Goal: Task Accomplishment & Management: Use online tool/utility

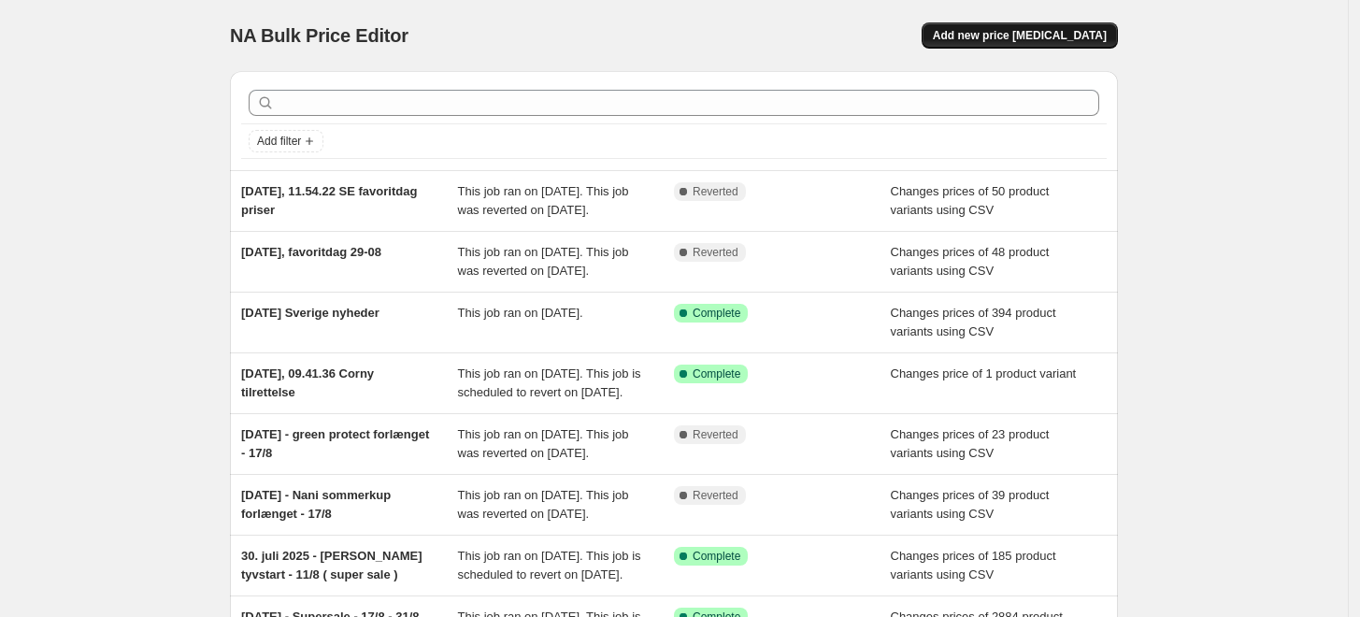
click at [1003, 36] on span "Add new price [MEDICAL_DATA]" at bounding box center [1020, 35] width 174 height 15
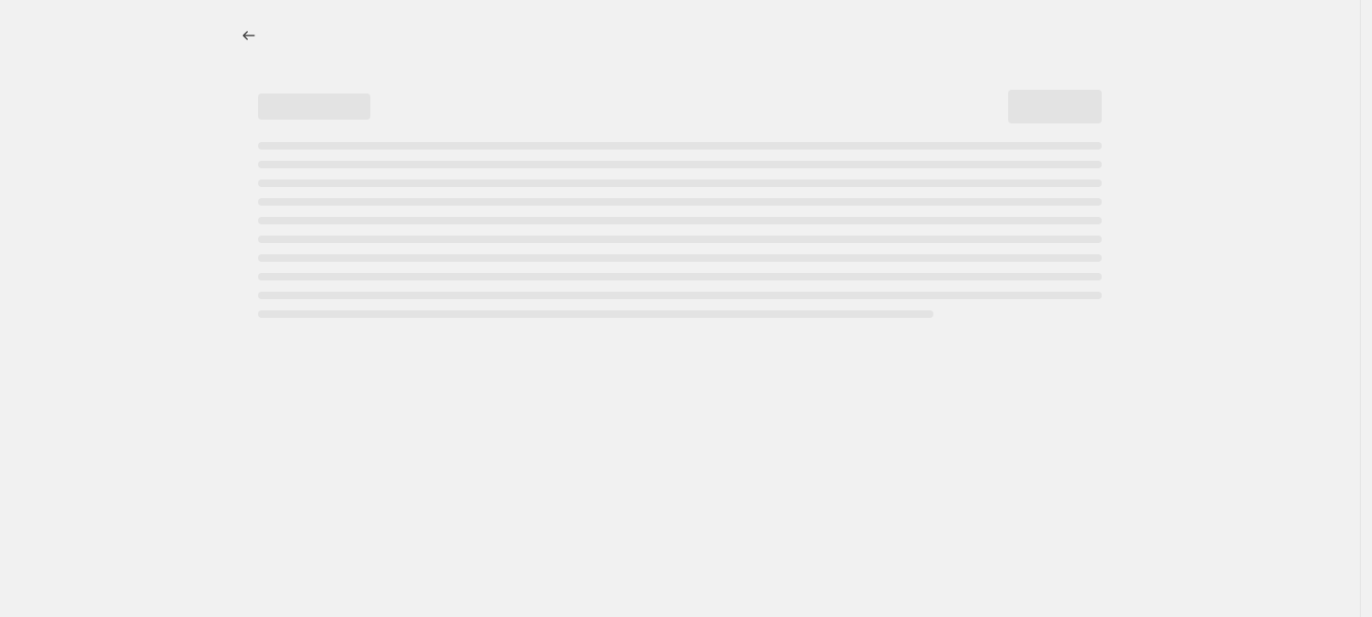
select select "percentage"
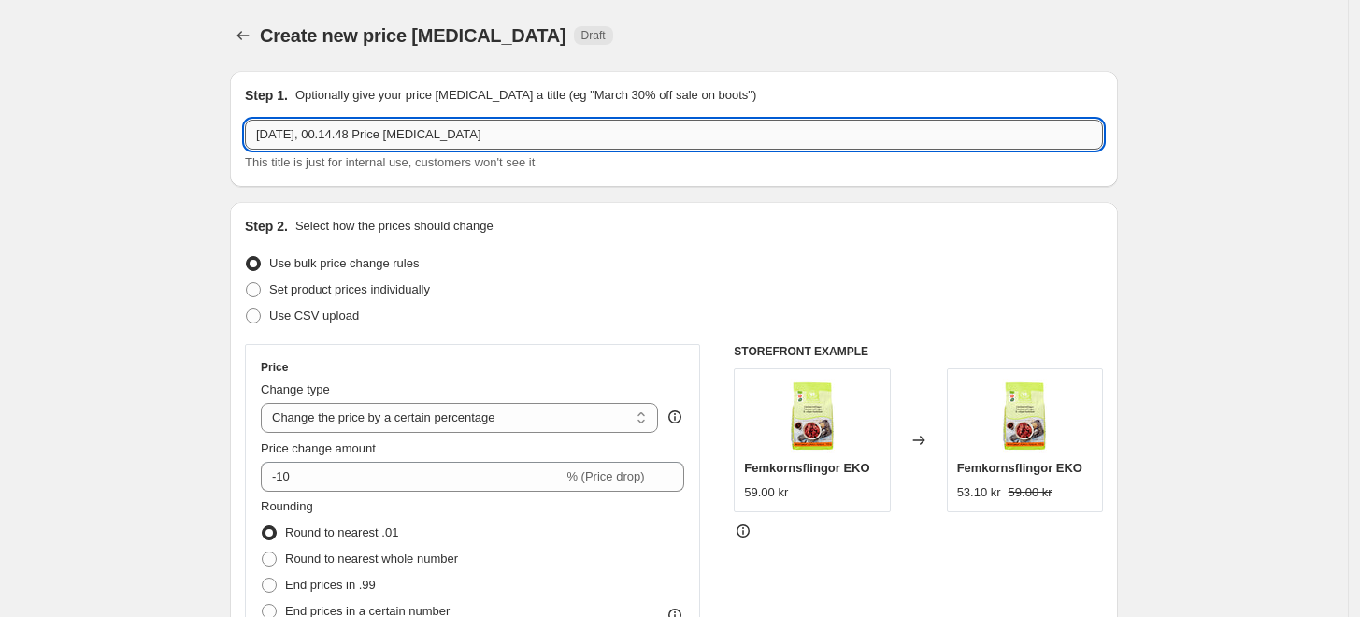
click at [491, 139] on input "[DATE], 00.14.48 Price [MEDICAL_DATA]" at bounding box center [674, 135] width 858 height 30
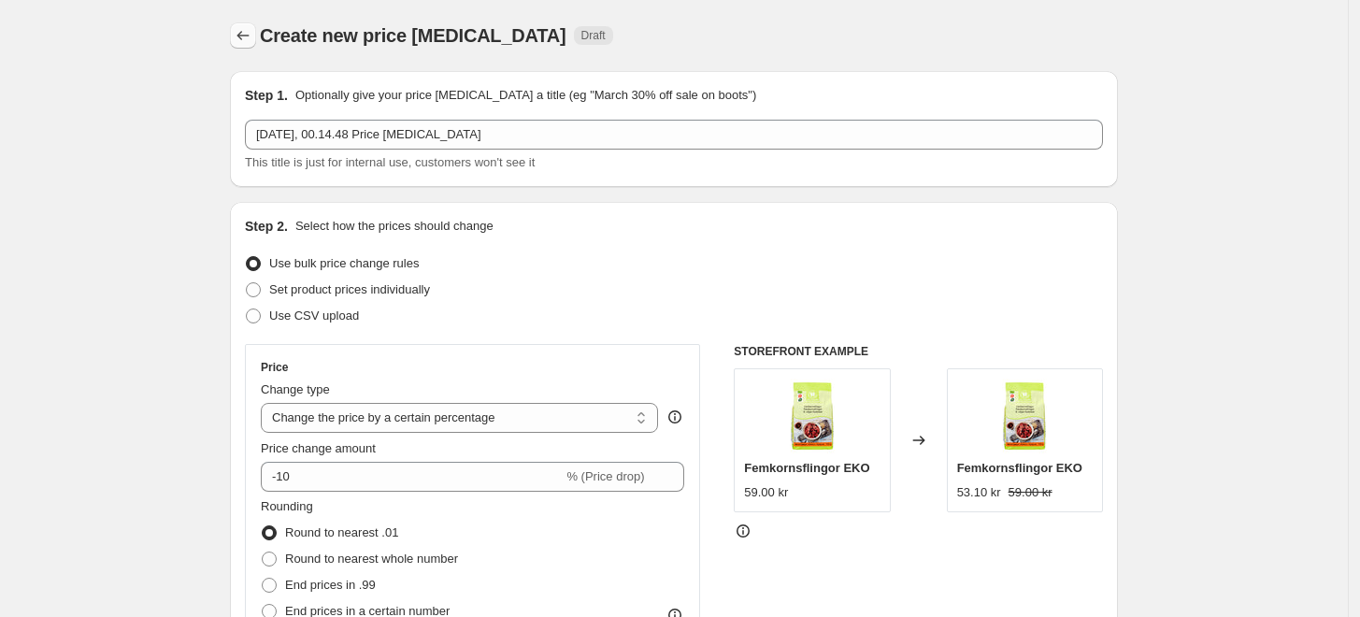
click at [251, 36] on icon "Price change jobs" at bounding box center [243, 35] width 19 height 19
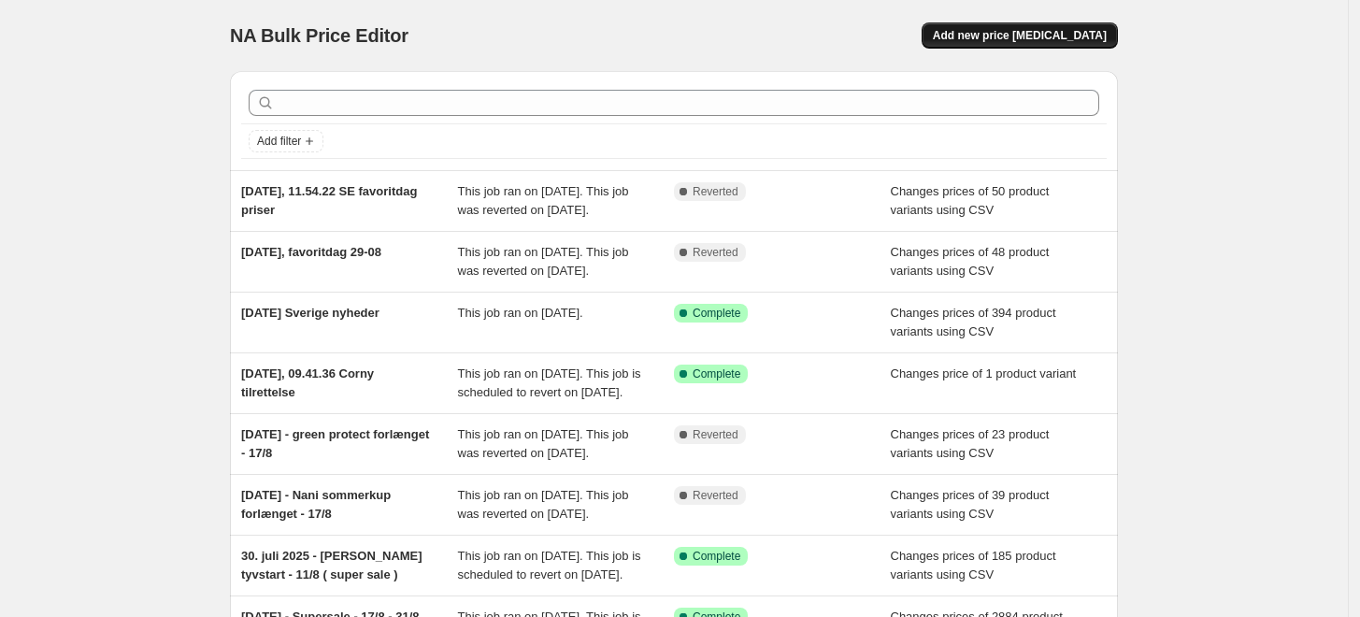
click at [1012, 36] on span "Add new price [MEDICAL_DATA]" at bounding box center [1020, 35] width 174 height 15
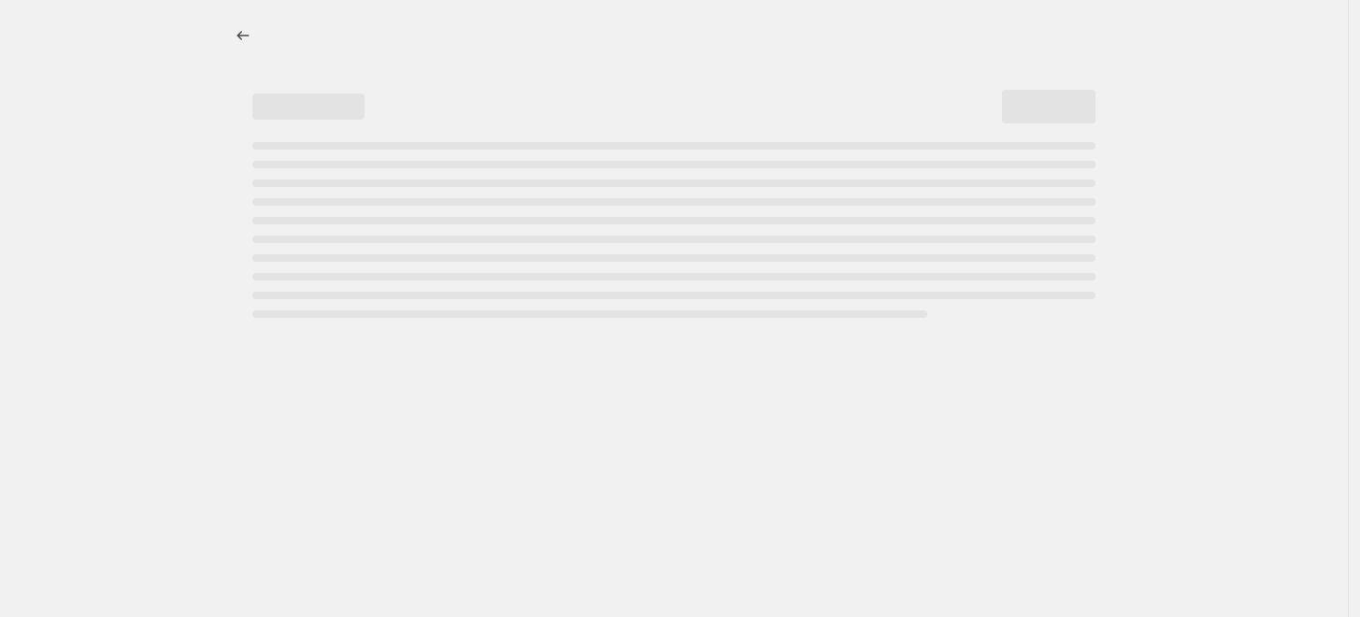
select select "percentage"
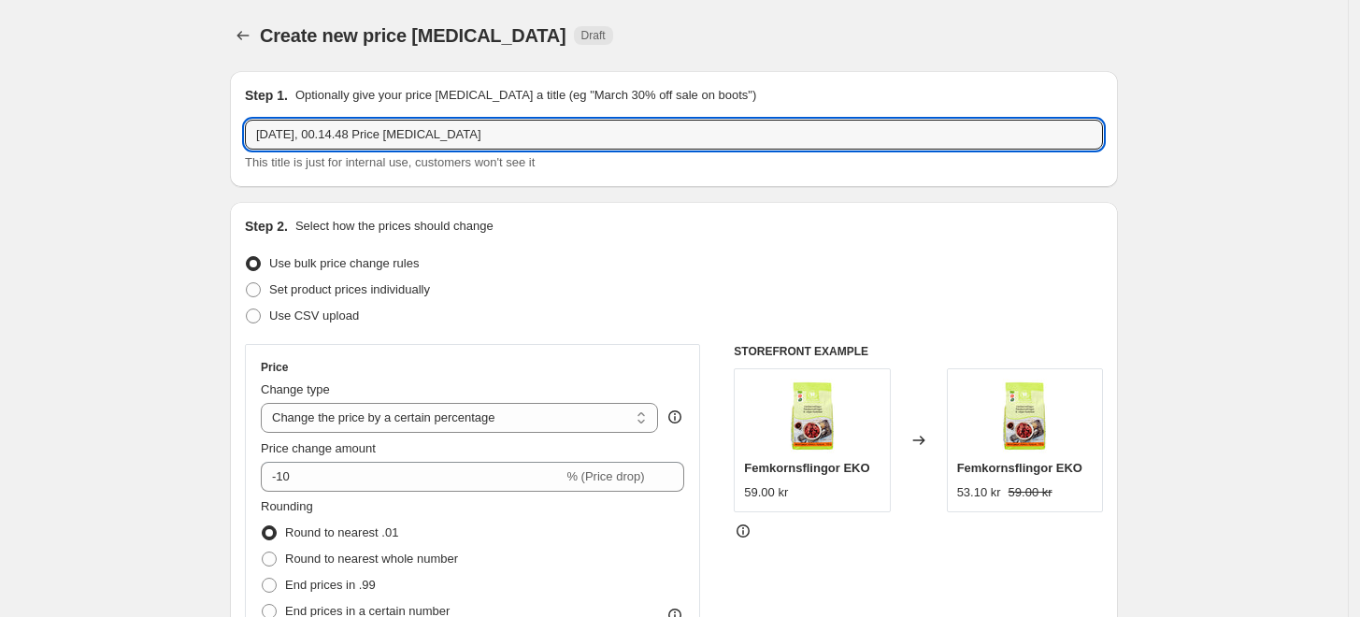
drag, startPoint x: 492, startPoint y: 134, endPoint x: 340, endPoint y: 116, distance: 152.5
click at [340, 116] on div "Step 1. Optionally give your price [MEDICAL_DATA] a title (eg "March 30% off sa…" at bounding box center [674, 129] width 858 height 86
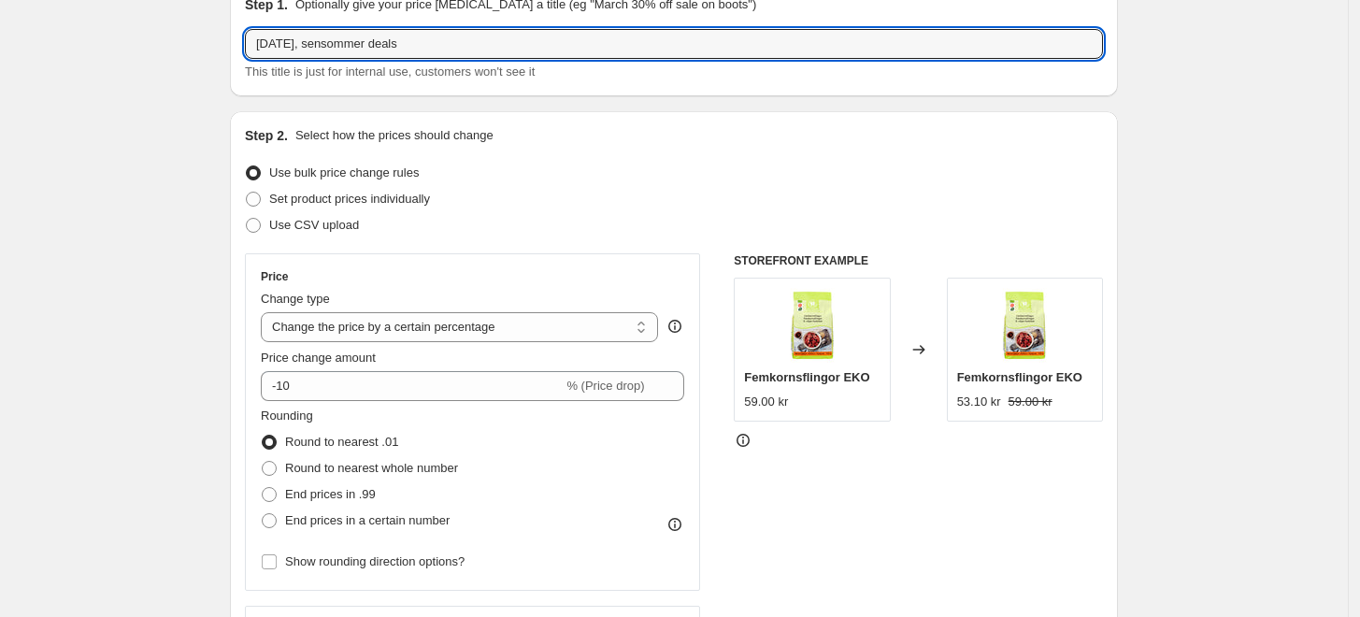
scroll to position [108, 0]
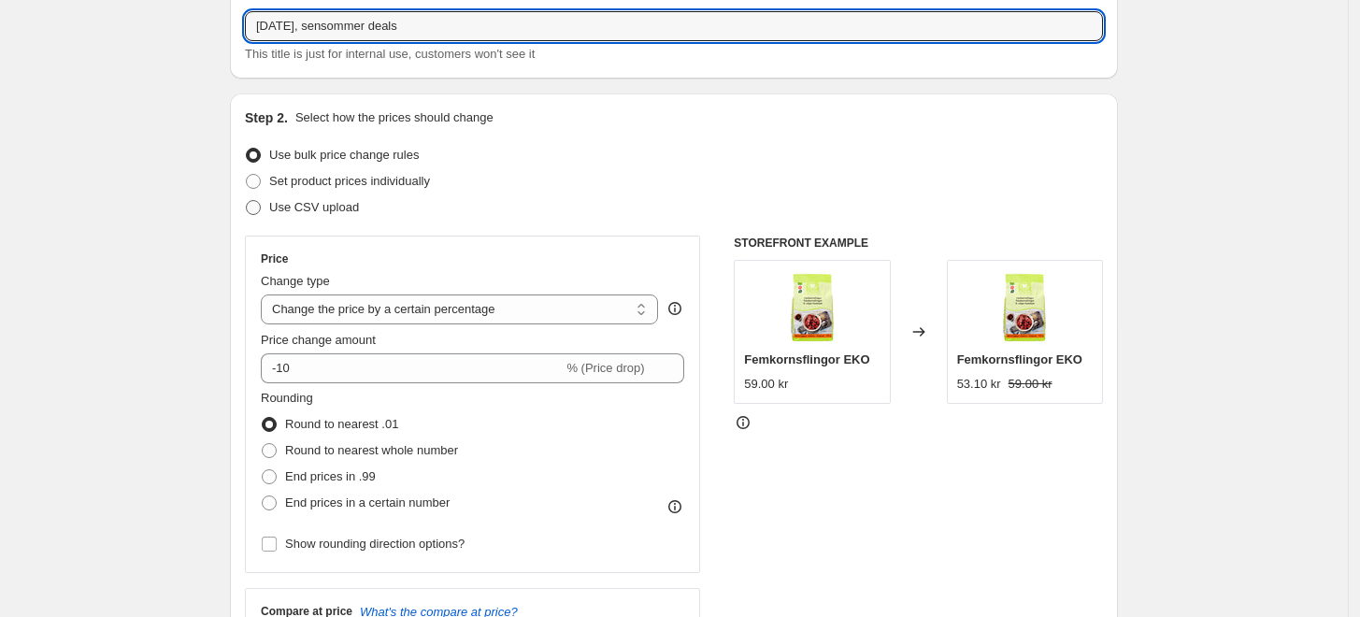
type input "[DATE], sensommer deals"
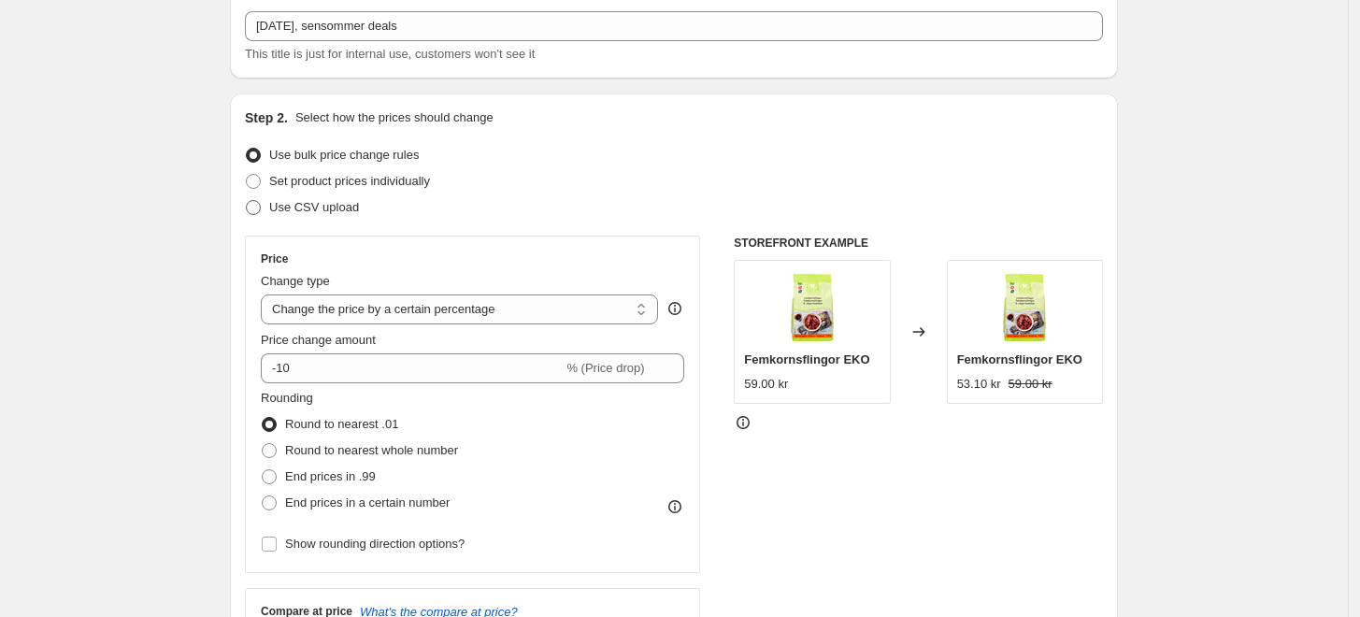
click at [260, 201] on span at bounding box center [253, 207] width 15 height 15
click at [247, 201] on input "Use CSV upload" at bounding box center [246, 200] width 1 height 1
radio input "true"
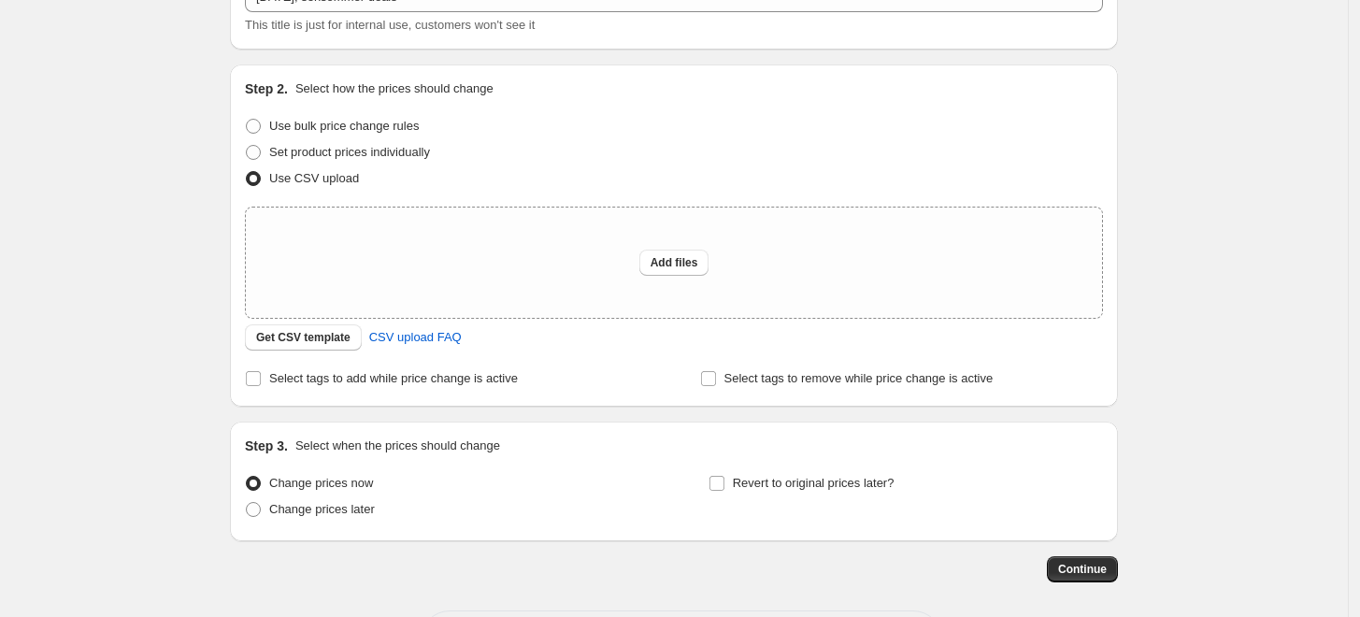
scroll to position [148, 0]
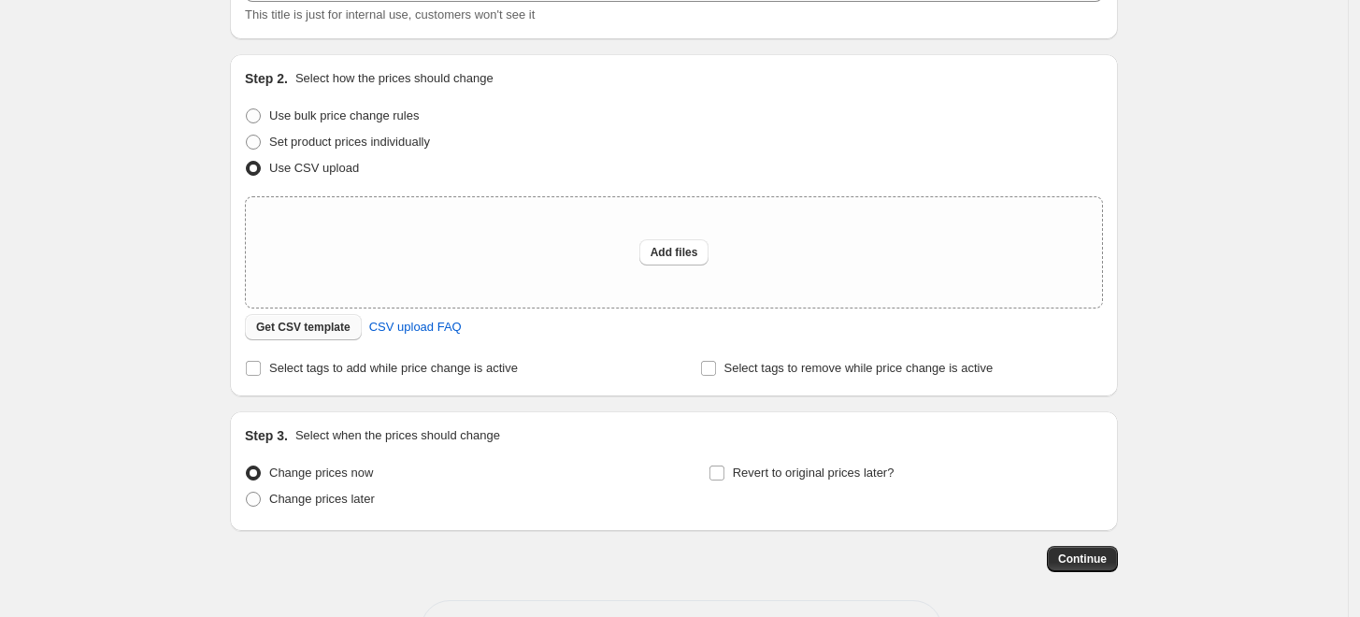
click at [291, 320] on button "Get CSV template" at bounding box center [303, 327] width 117 height 26
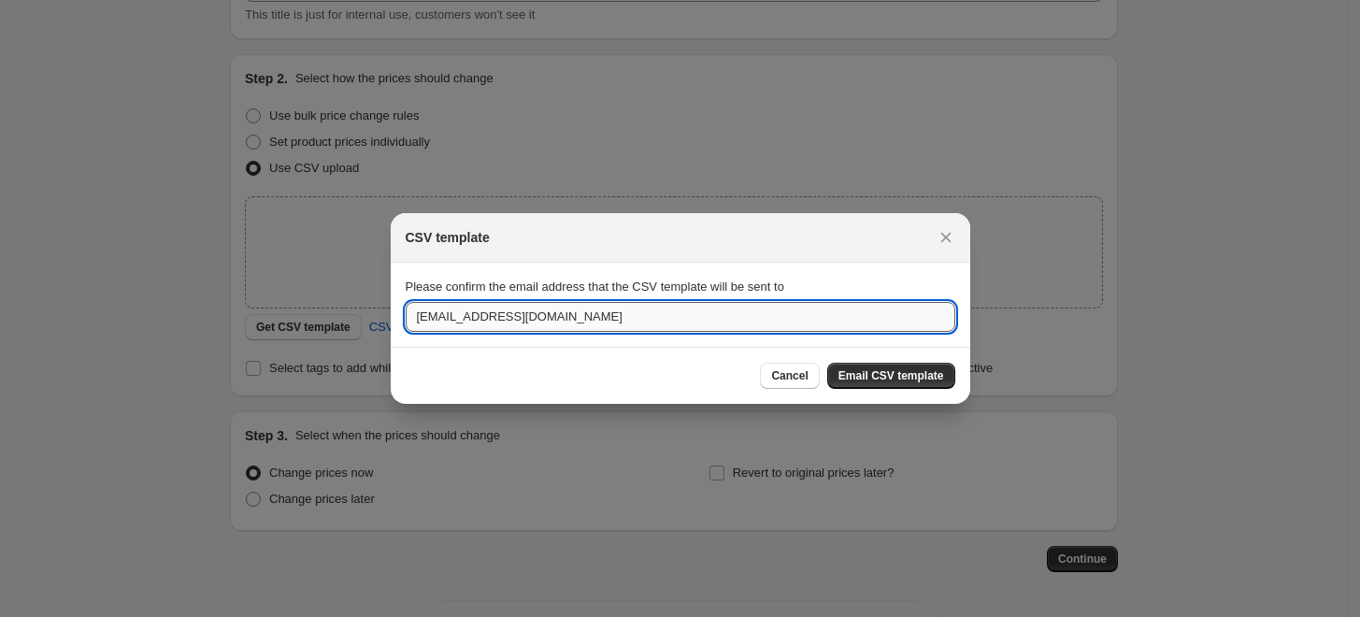
click at [424, 318] on input "[EMAIL_ADDRESS][DOMAIN_NAME]" at bounding box center [681, 317] width 550 height 30
type input "[EMAIL_ADDRESS][DOMAIN_NAME]"
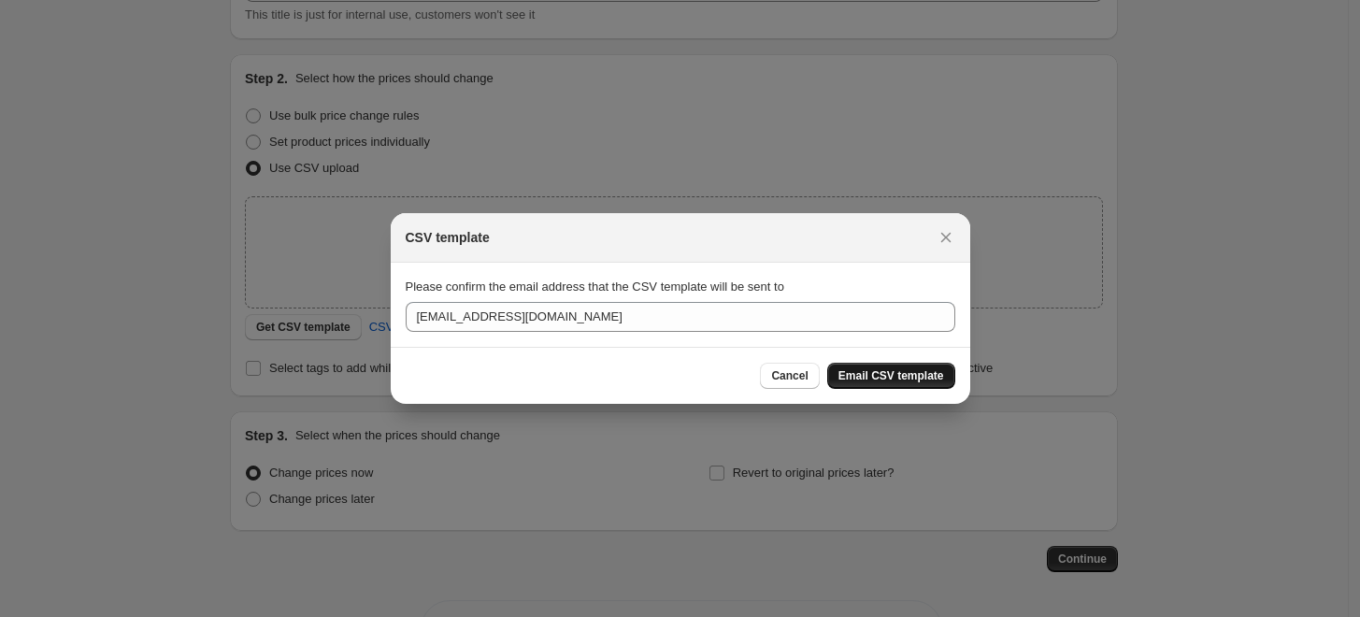
click at [870, 371] on span "Email CSV template" at bounding box center [892, 375] width 106 height 15
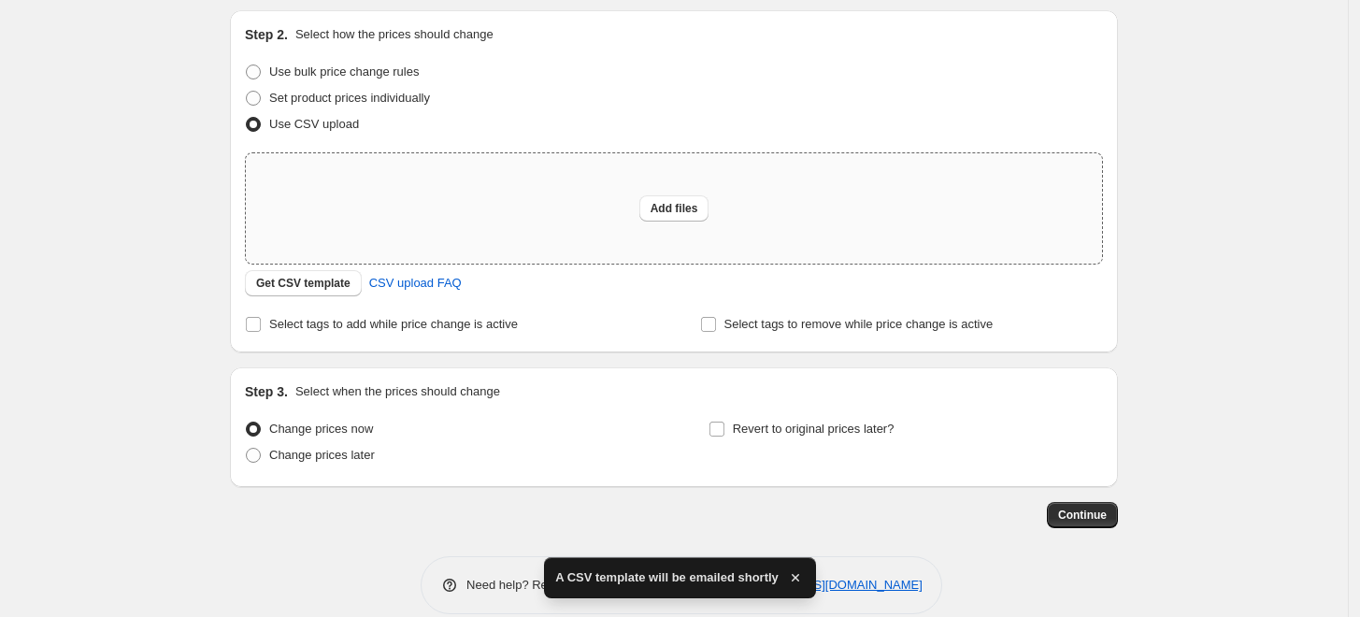
scroll to position [200, 0]
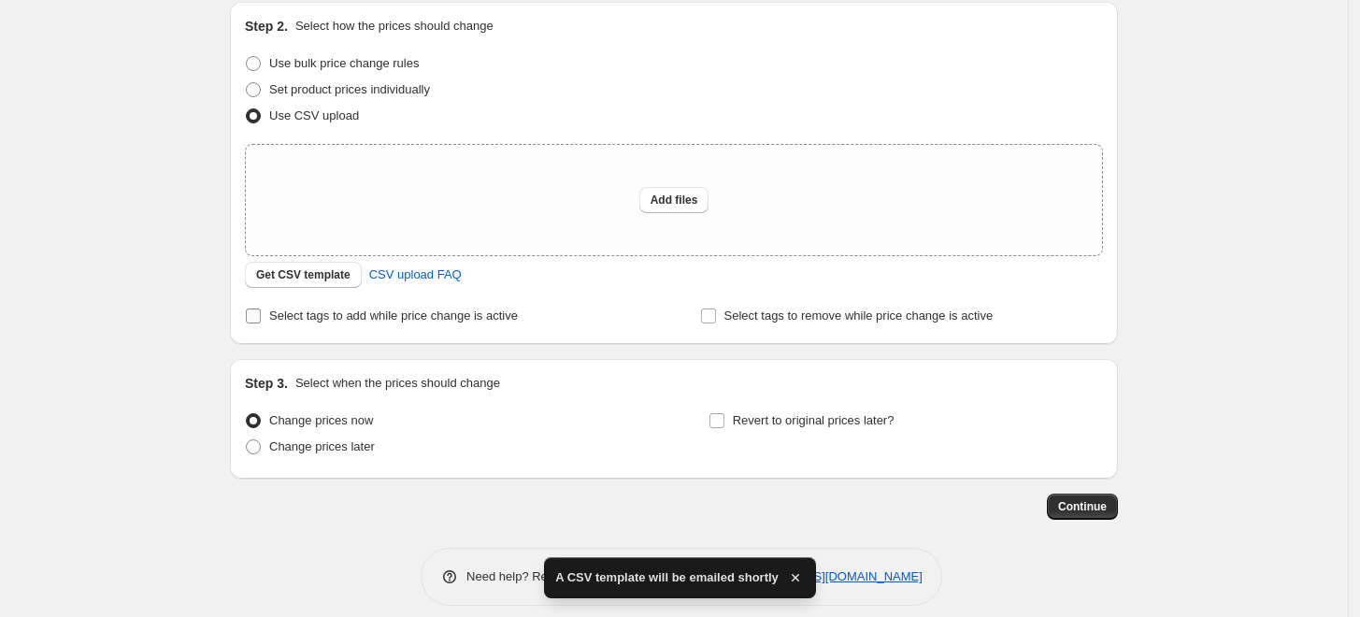
click at [261, 313] on input "Select tags to add while price change is active" at bounding box center [253, 316] width 15 height 15
checkbox input "true"
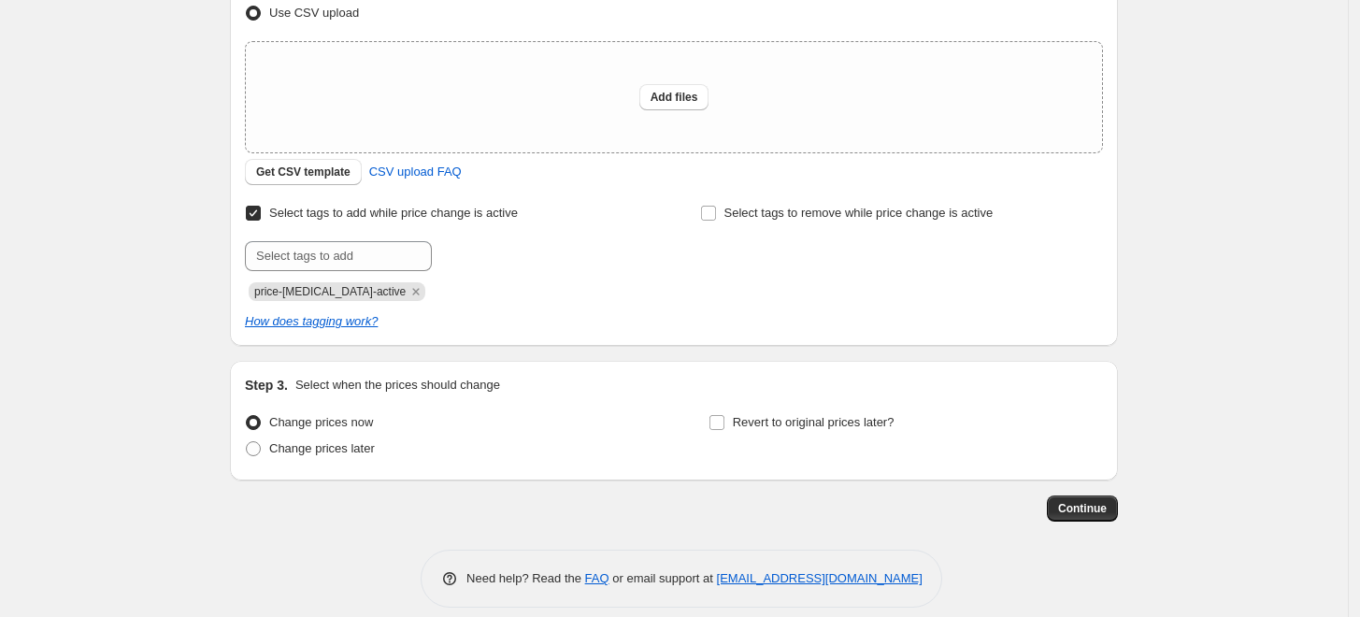
scroll to position [307, 0]
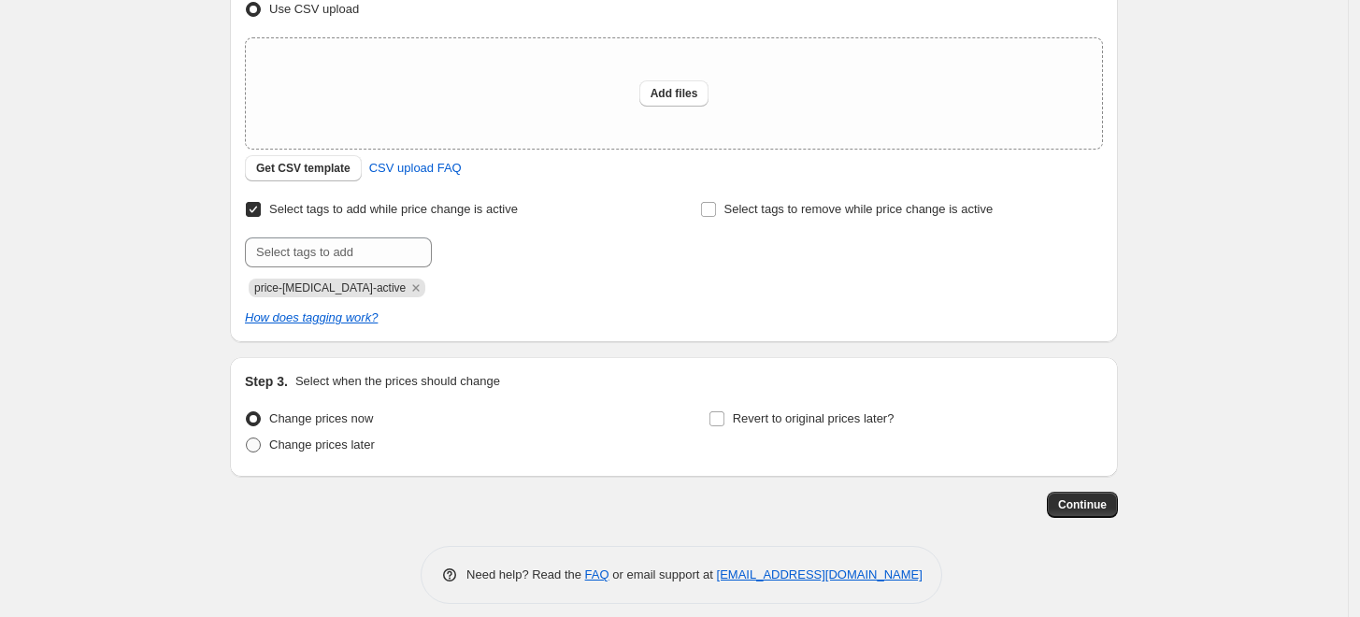
click at [271, 447] on label "Change prices later" at bounding box center [310, 445] width 130 height 26
click at [247, 439] on input "Change prices later" at bounding box center [246, 438] width 1 height 1
radio input "true"
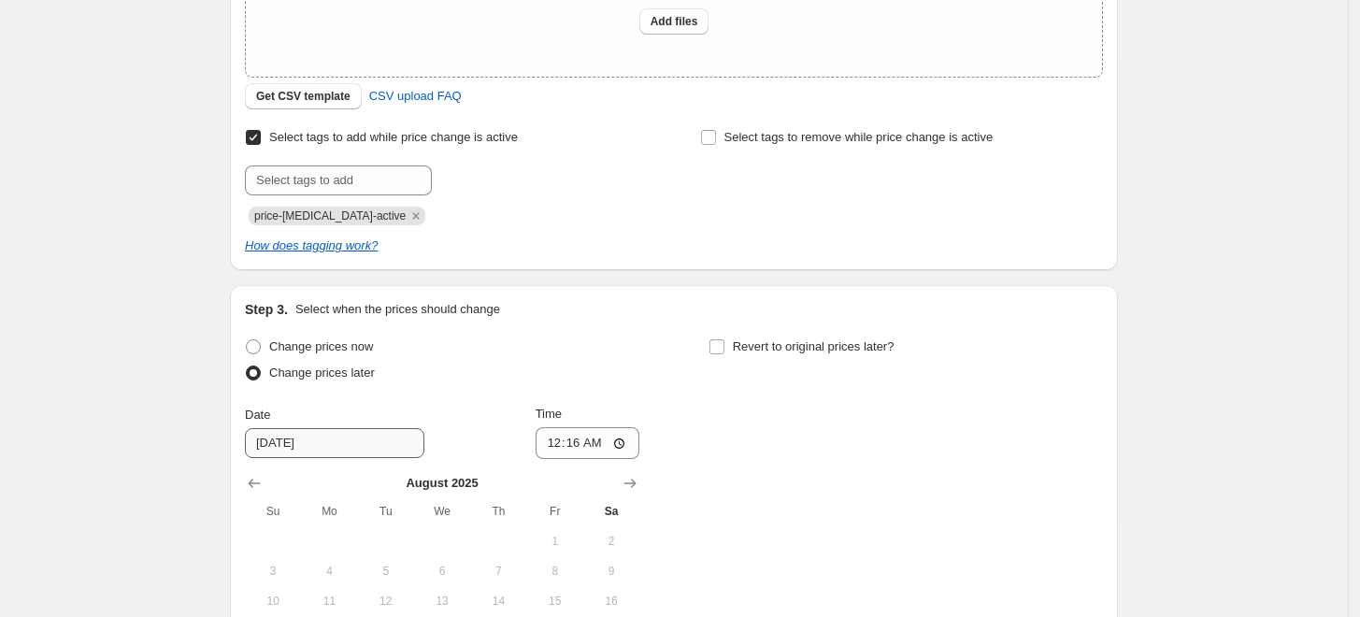
scroll to position [381, 0]
click at [337, 439] on input "[DATE]" at bounding box center [335, 441] width 180 height 30
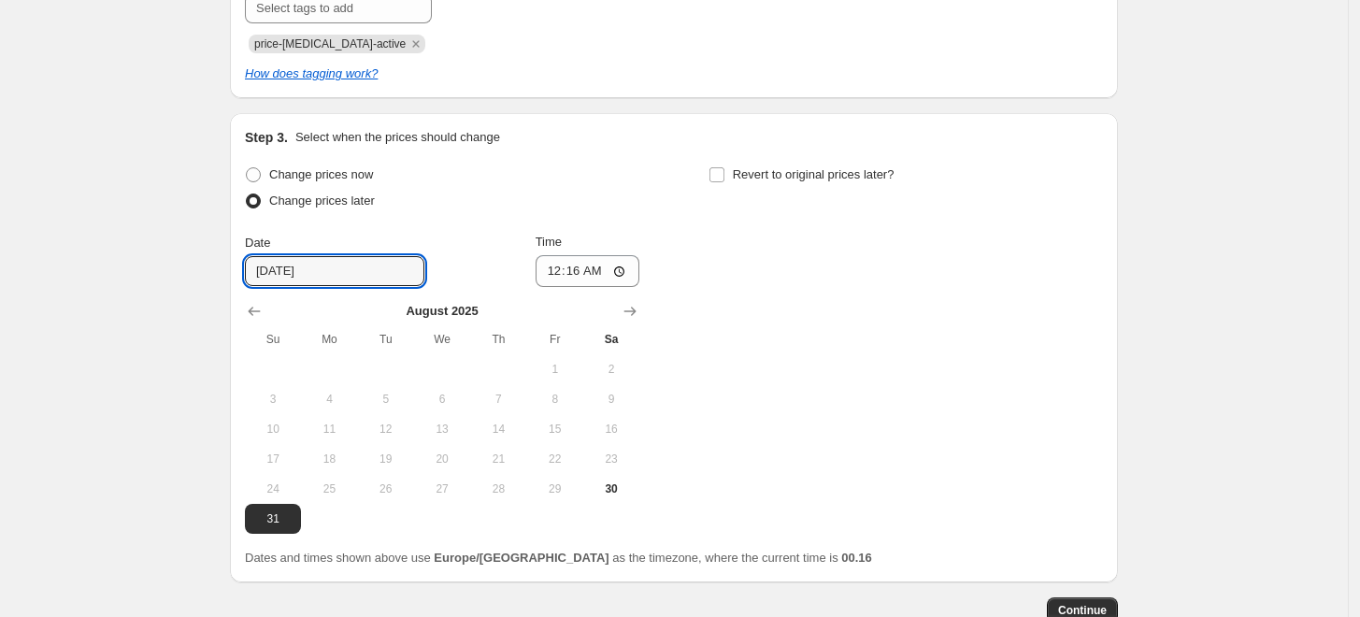
scroll to position [554, 0]
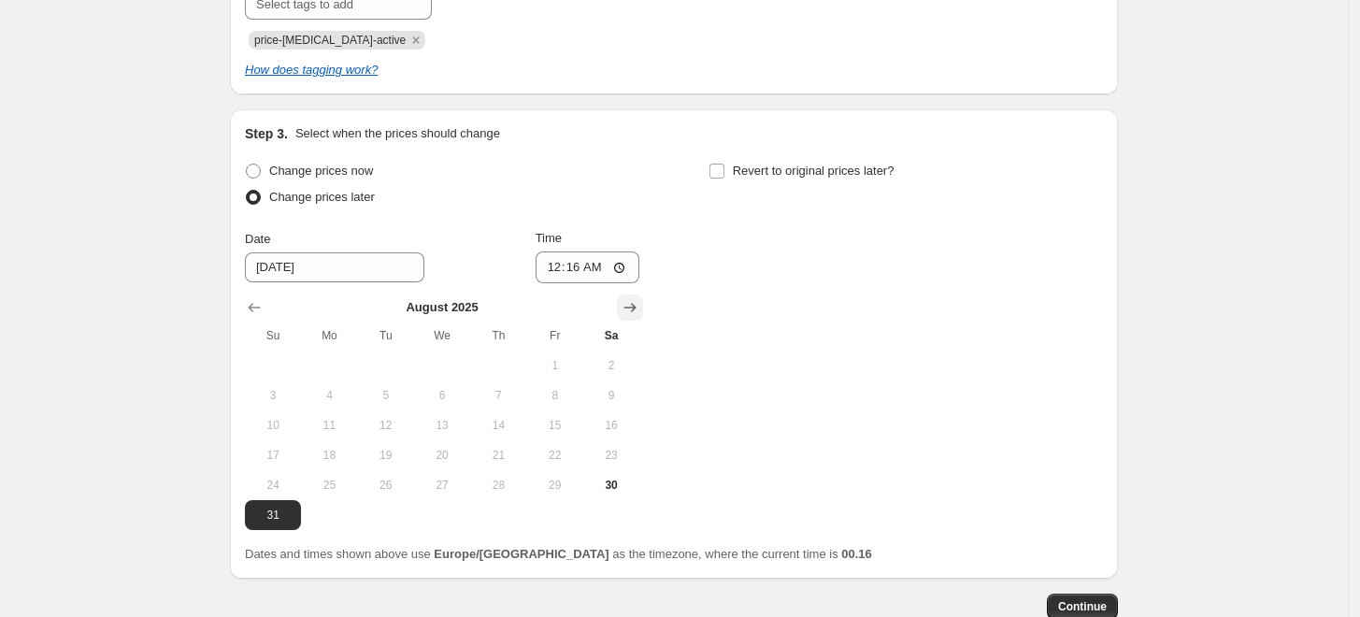
drag, startPoint x: 640, startPoint y: 287, endPoint x: 642, endPoint y: 306, distance: 18.8
click at [640, 306] on div "[DATE] Su Mo Tu We Th Fr Sa 1 2 3 4 5 6 7 8 9 10 11 12 13 14 15 16 17 18 19 20 …" at bounding box center [442, 406] width 395 height 247
click at [640, 306] on icon "Show next month, September 2025" at bounding box center [630, 307] width 19 height 19
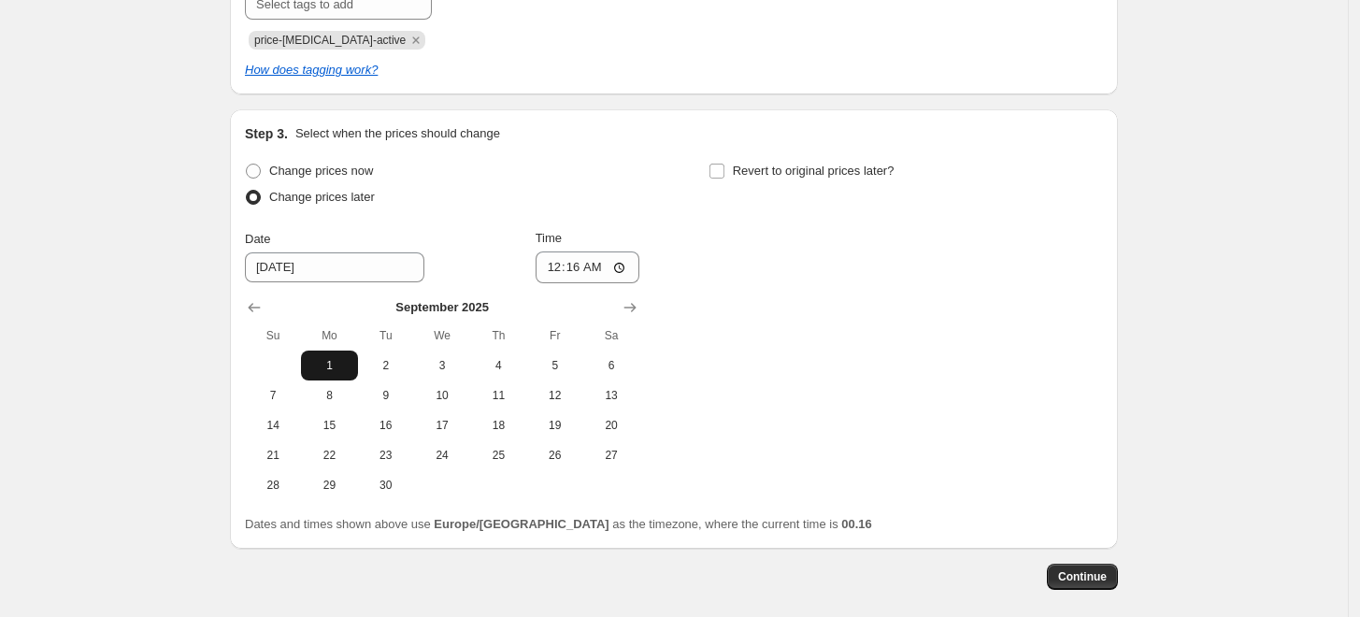
click at [344, 362] on span "1" at bounding box center [329, 365] width 41 height 15
click at [374, 208] on label "Change prices later" at bounding box center [310, 197] width 130 height 26
click at [247, 191] on input "Change prices later" at bounding box center [246, 190] width 1 height 1
click at [584, 267] on input "00:16" at bounding box center [588, 268] width 105 height 32
click at [613, 268] on input "00:16" at bounding box center [588, 268] width 105 height 32
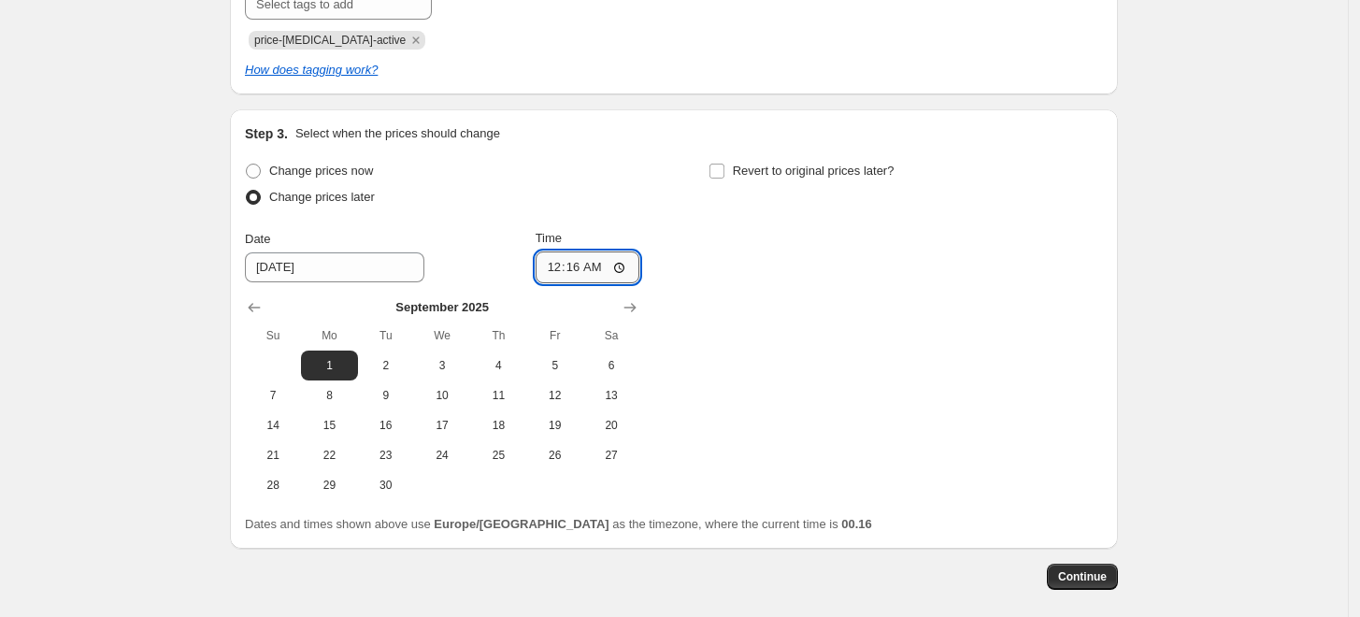
click at [621, 260] on input "00:16" at bounding box center [588, 268] width 105 height 32
click at [514, 252] on div "Date [DATE] Time 00:16" at bounding box center [442, 256] width 395 height 54
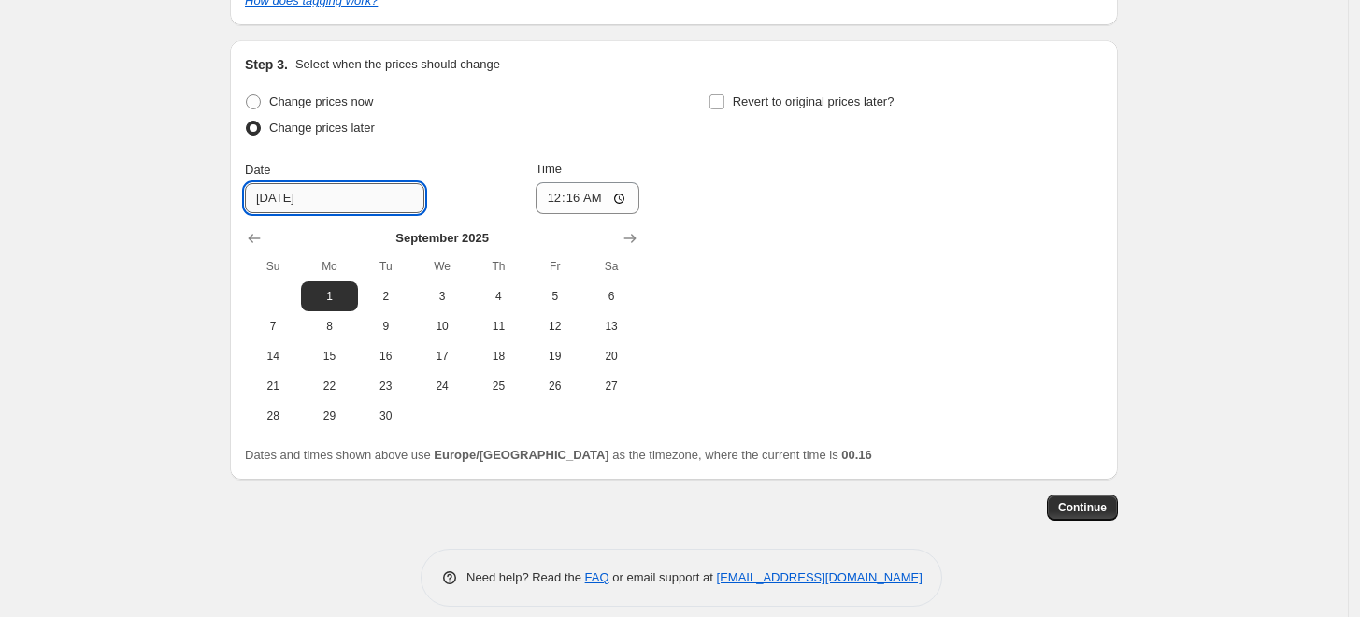
click at [362, 183] on input "[DATE]" at bounding box center [335, 198] width 180 height 30
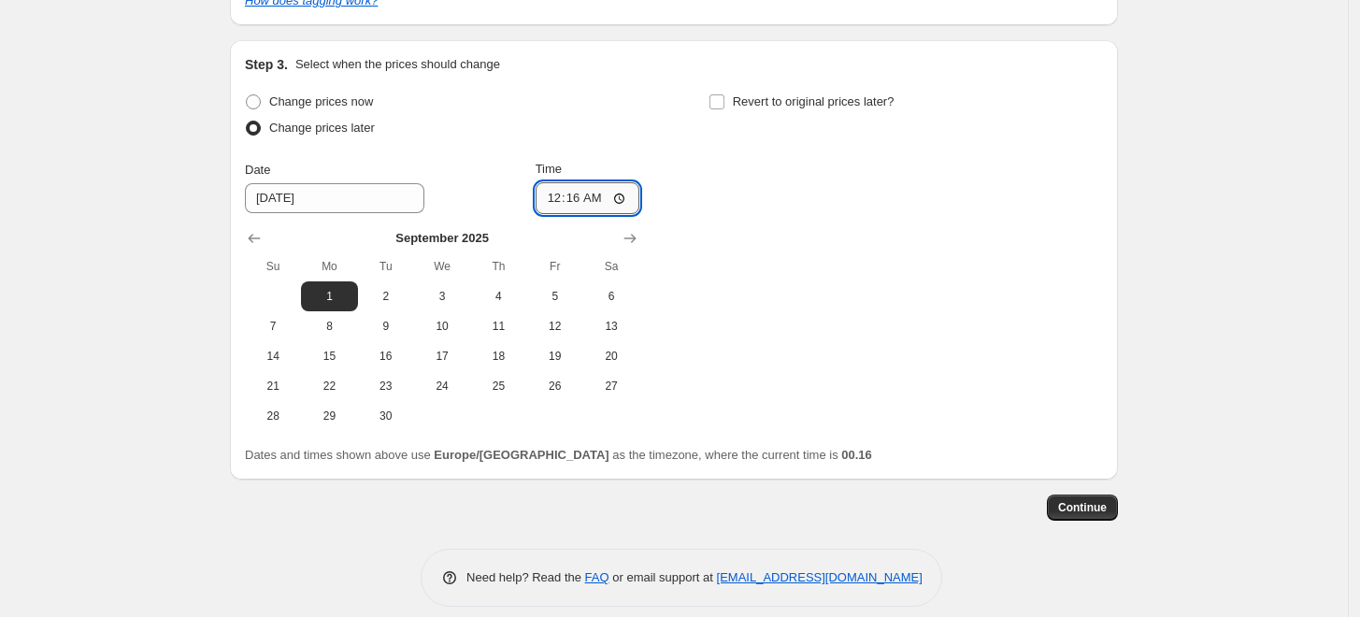
click at [581, 185] on input "00:16" at bounding box center [588, 198] width 105 height 32
click at [622, 201] on input "00:16" at bounding box center [588, 198] width 105 height 32
click at [568, 97] on div "Change prices now" at bounding box center [442, 102] width 395 height 26
click at [378, 295] on span "2" at bounding box center [386, 296] width 41 height 15
click at [329, 294] on span "1" at bounding box center [329, 296] width 41 height 15
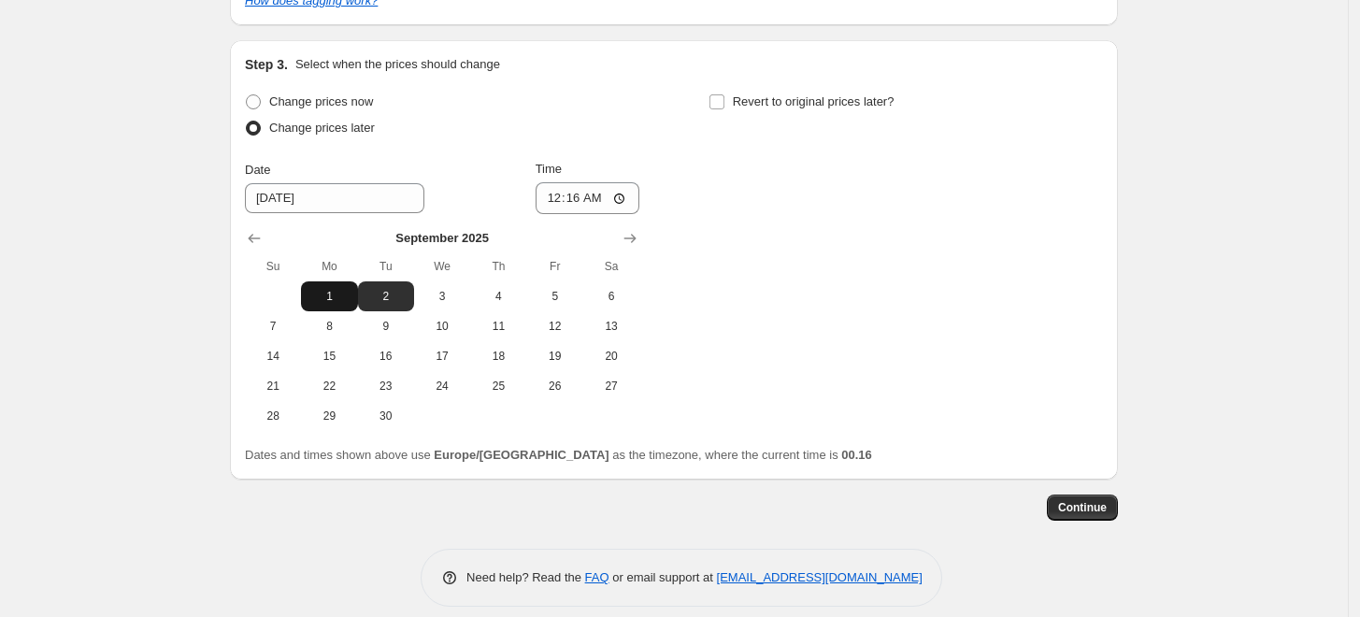
type input "[DATE]"
click at [601, 202] on input "00:16" at bounding box center [588, 198] width 105 height 32
click at [618, 202] on input "00:16" at bounding box center [588, 198] width 105 height 32
click at [608, 200] on input "00:16" at bounding box center [588, 198] width 105 height 32
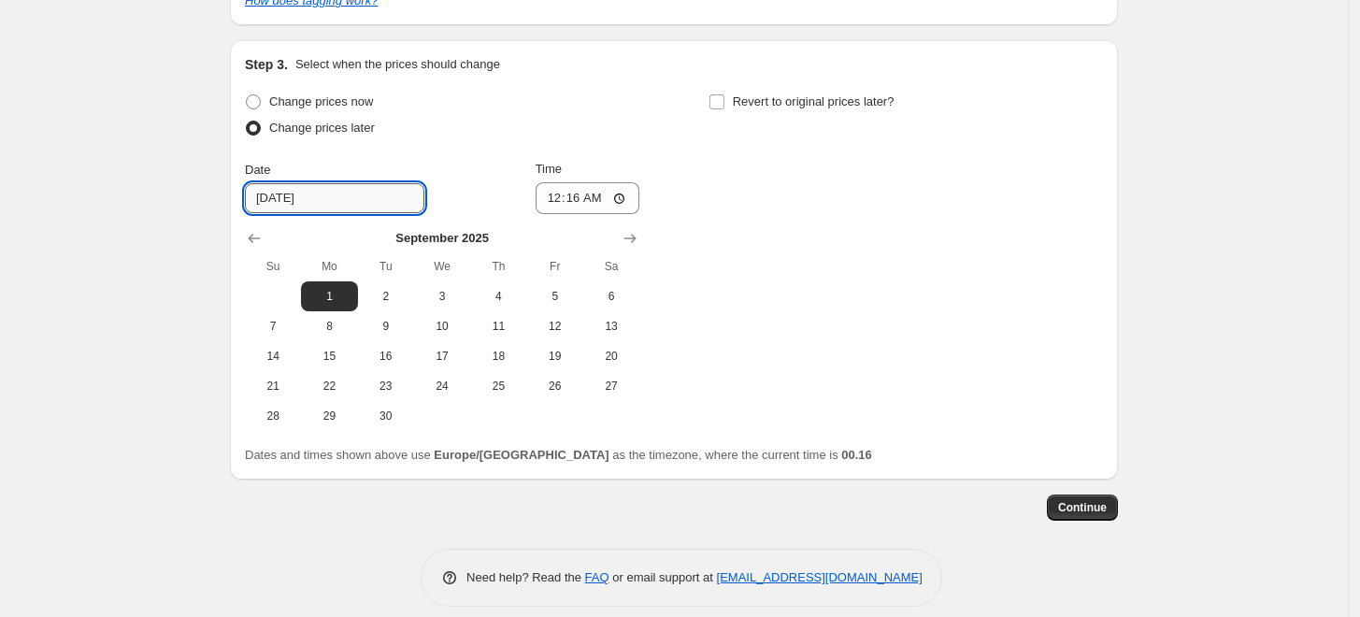
click at [334, 200] on input "[DATE]" at bounding box center [335, 198] width 180 height 30
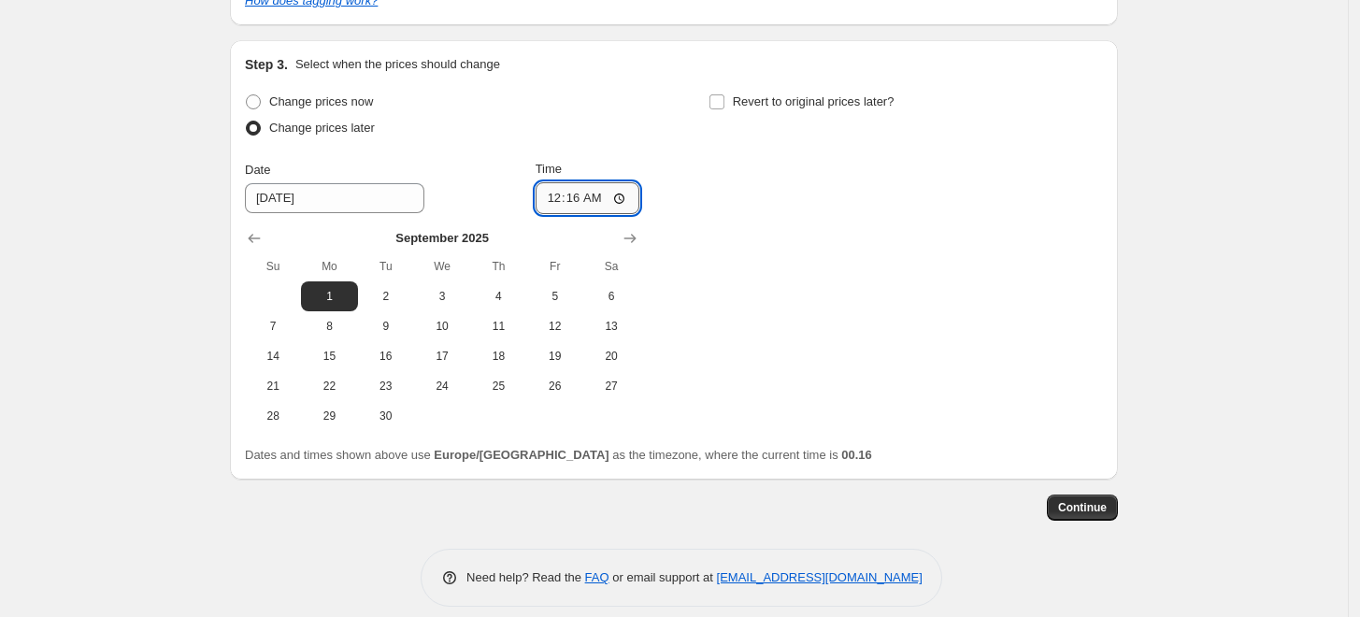
click at [613, 202] on input "00:16" at bounding box center [588, 198] width 105 height 32
click at [625, 200] on input "00:16" at bounding box center [588, 198] width 105 height 32
click at [565, 125] on div "Change prices later" at bounding box center [442, 128] width 395 height 26
click at [611, 203] on input "00:16" at bounding box center [588, 198] width 105 height 32
click at [603, 199] on input "00:16" at bounding box center [588, 198] width 105 height 32
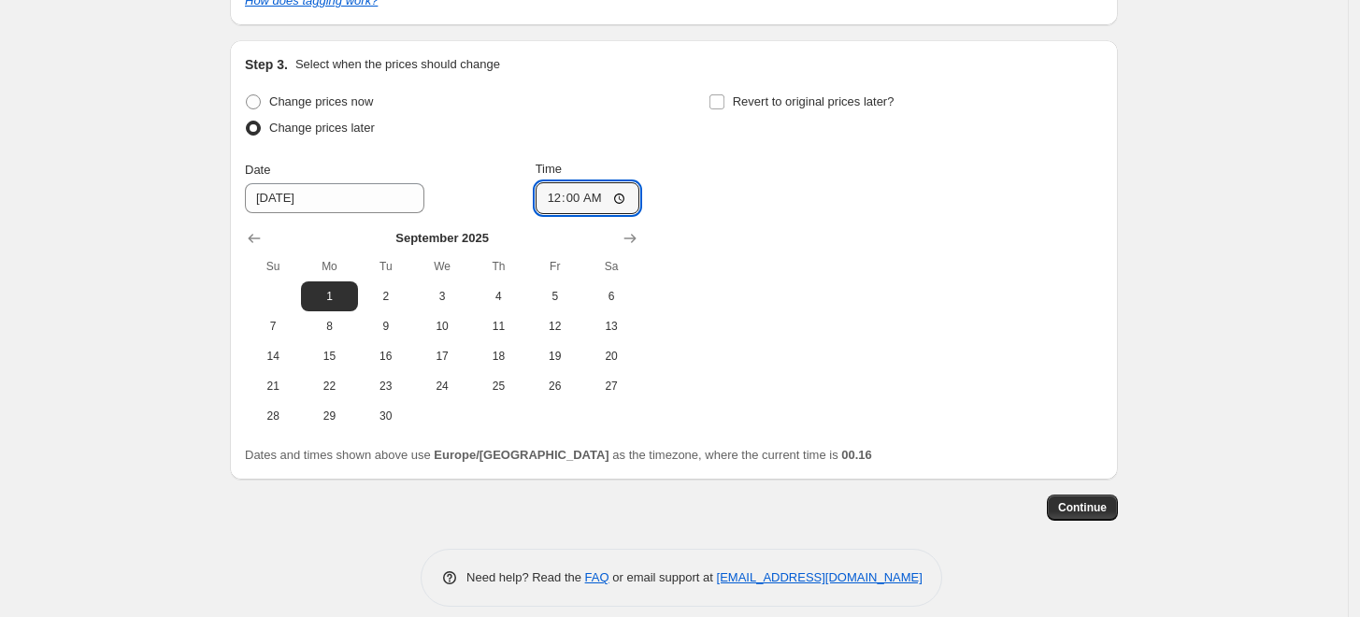
type input "00:01"
click at [494, 146] on div "Change prices now Change prices later Date [DATE] Time 00:[DATE] Mo Tu We Th Fr…" at bounding box center [442, 260] width 395 height 342
click at [717, 94] on input "Revert to original prices later?" at bounding box center [717, 101] width 15 height 15
checkbox input "true"
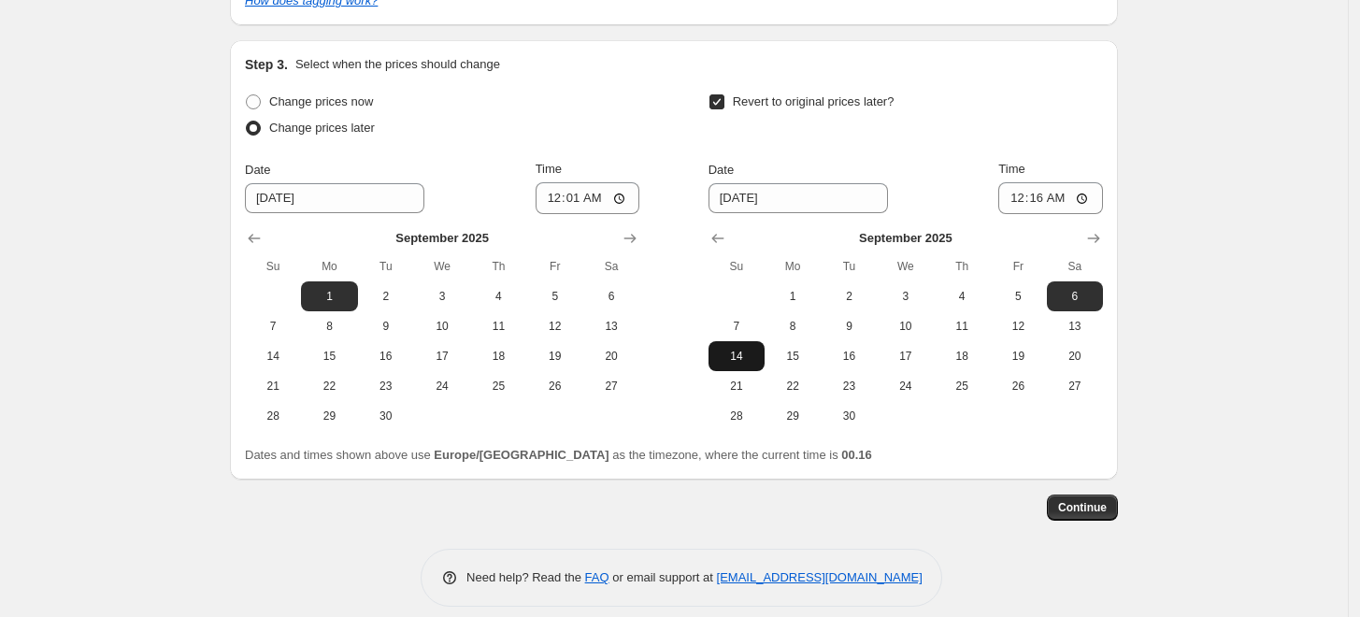
click at [757, 353] on span "14" at bounding box center [736, 356] width 41 height 15
type input "[DATE]"
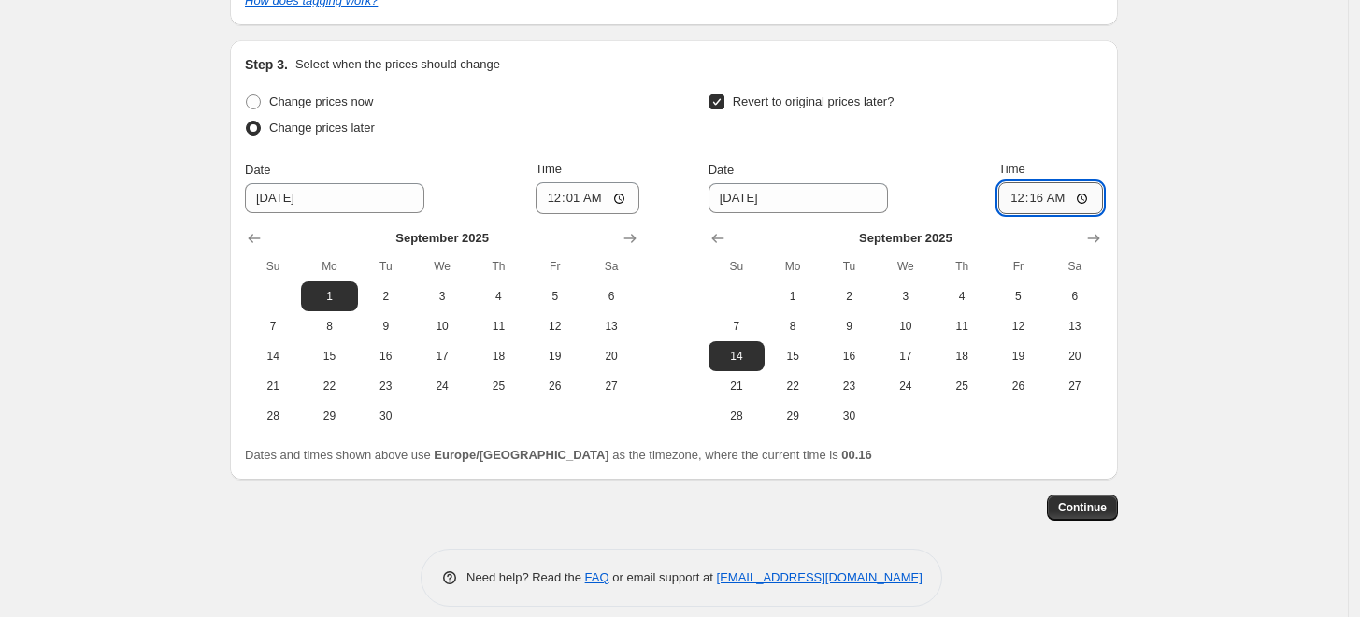
click at [1044, 194] on input "00:16" at bounding box center [1051, 198] width 105 height 32
type input "23:59"
click at [913, 112] on div "Revert to original prices later?" at bounding box center [906, 117] width 395 height 56
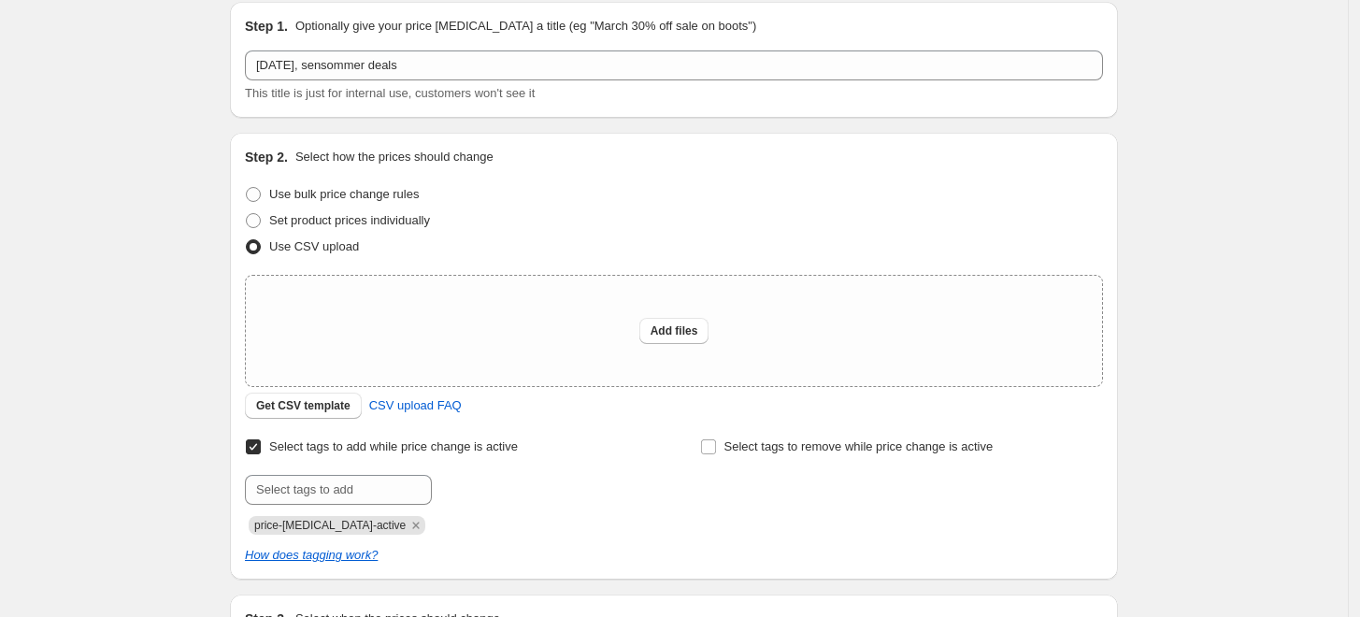
scroll to position [57, 0]
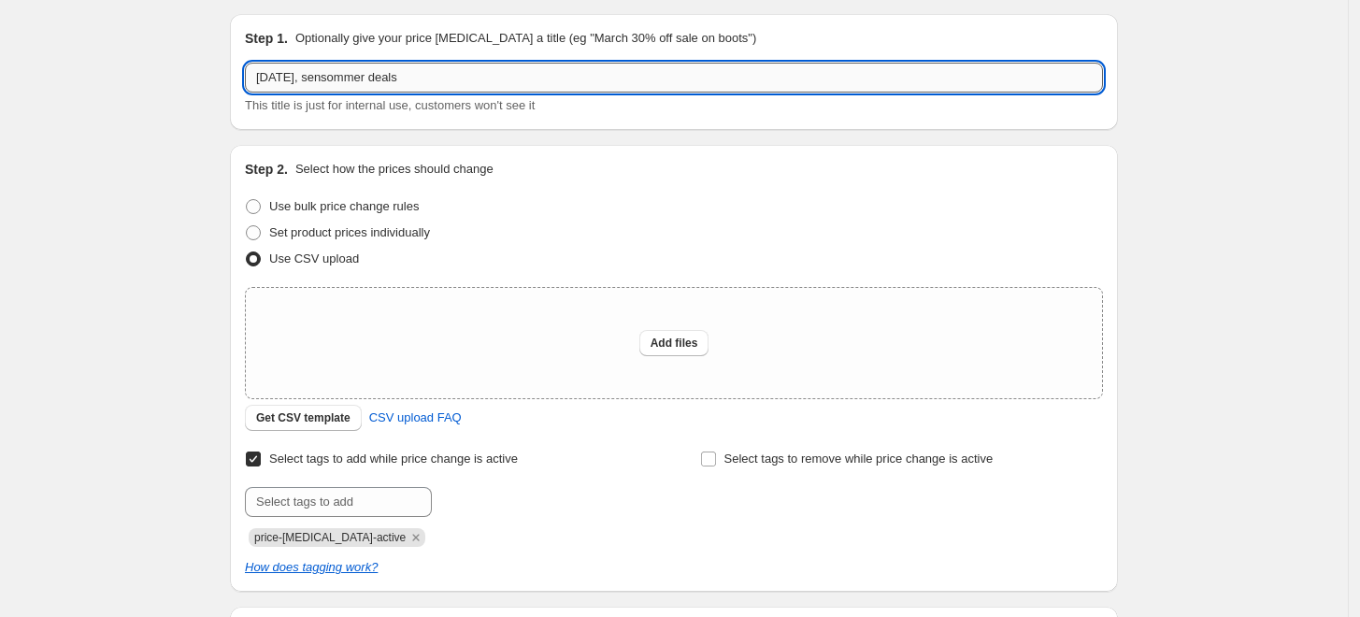
click at [454, 80] on input "[DATE], sensommer deals" at bounding box center [674, 78] width 858 height 30
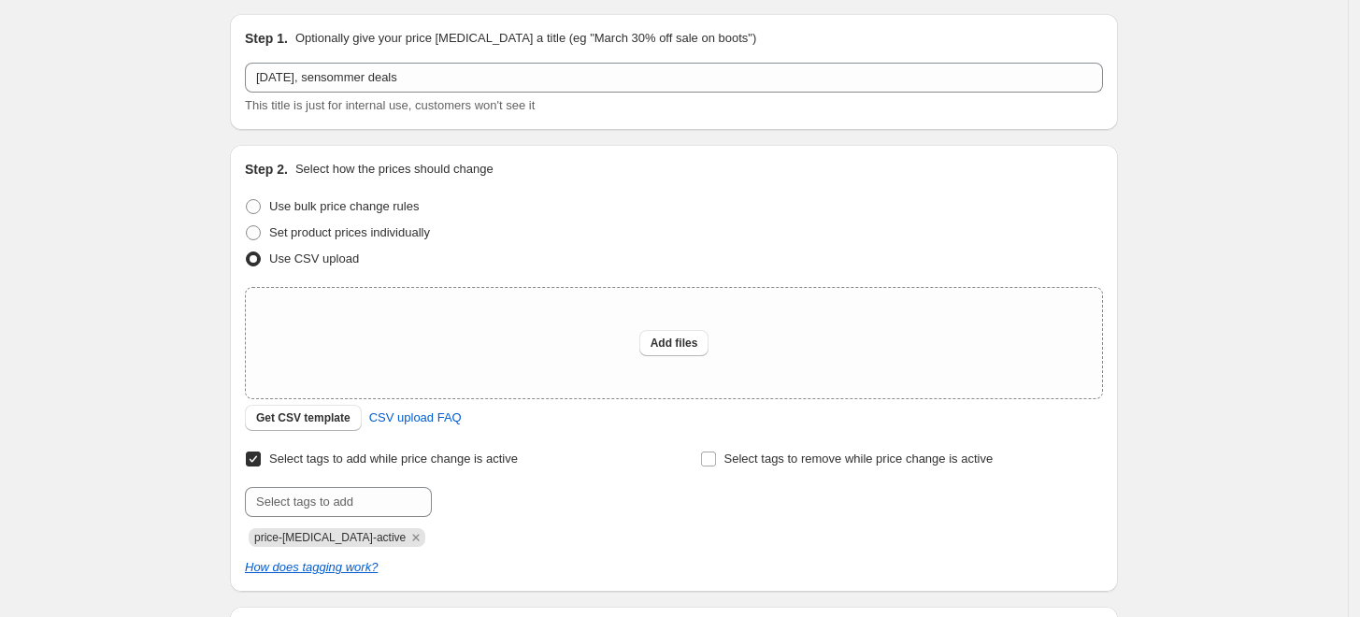
click at [417, 43] on p "Optionally give your price [MEDICAL_DATA] a title (eg "March 30% off sale on bo…" at bounding box center [525, 38] width 461 height 19
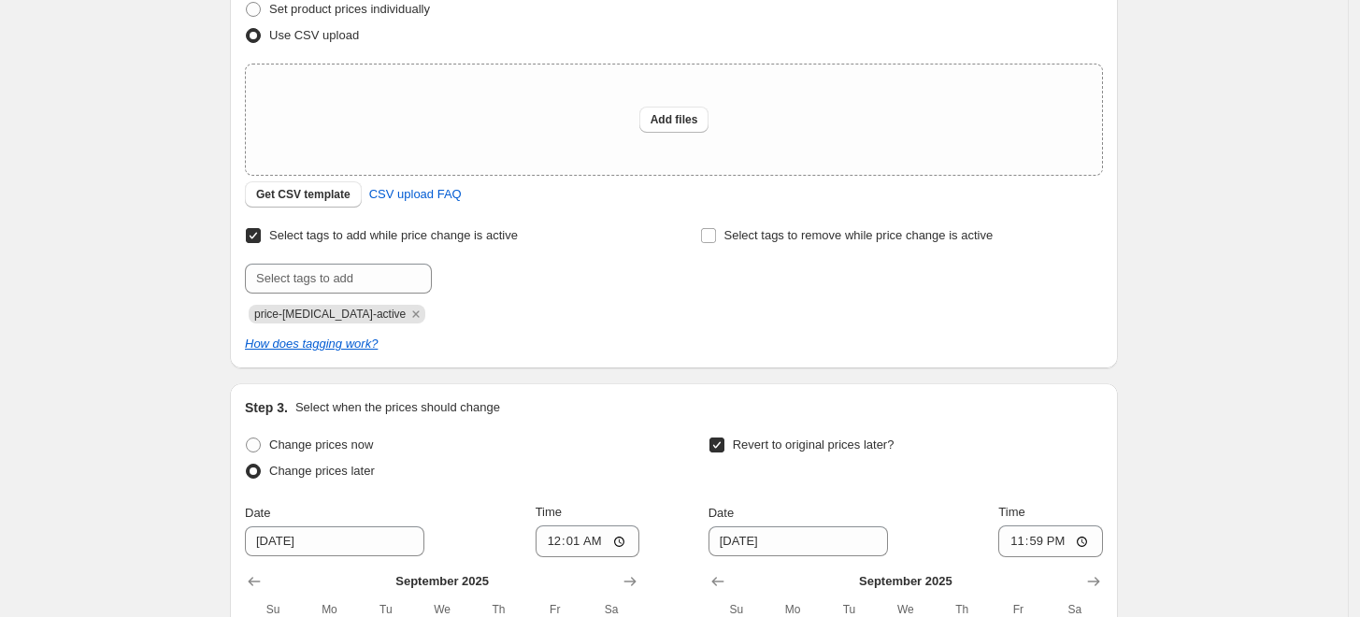
scroll to position [284, 0]
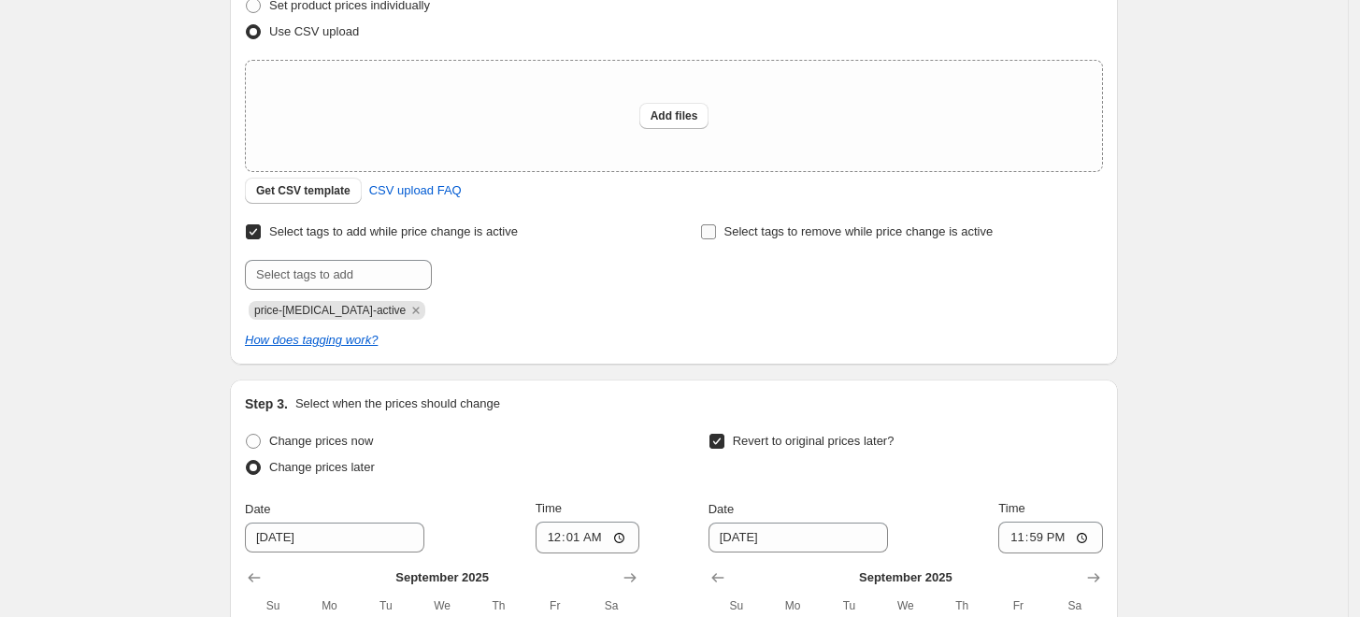
click at [716, 231] on input "Select tags to remove while price change is active" at bounding box center [708, 231] width 15 height 15
checkbox input "false"
click at [642, 230] on div "Select tags to add while price change is active Submit price-[MEDICAL_DATA]-act…" at bounding box center [446, 269] width 403 height 101
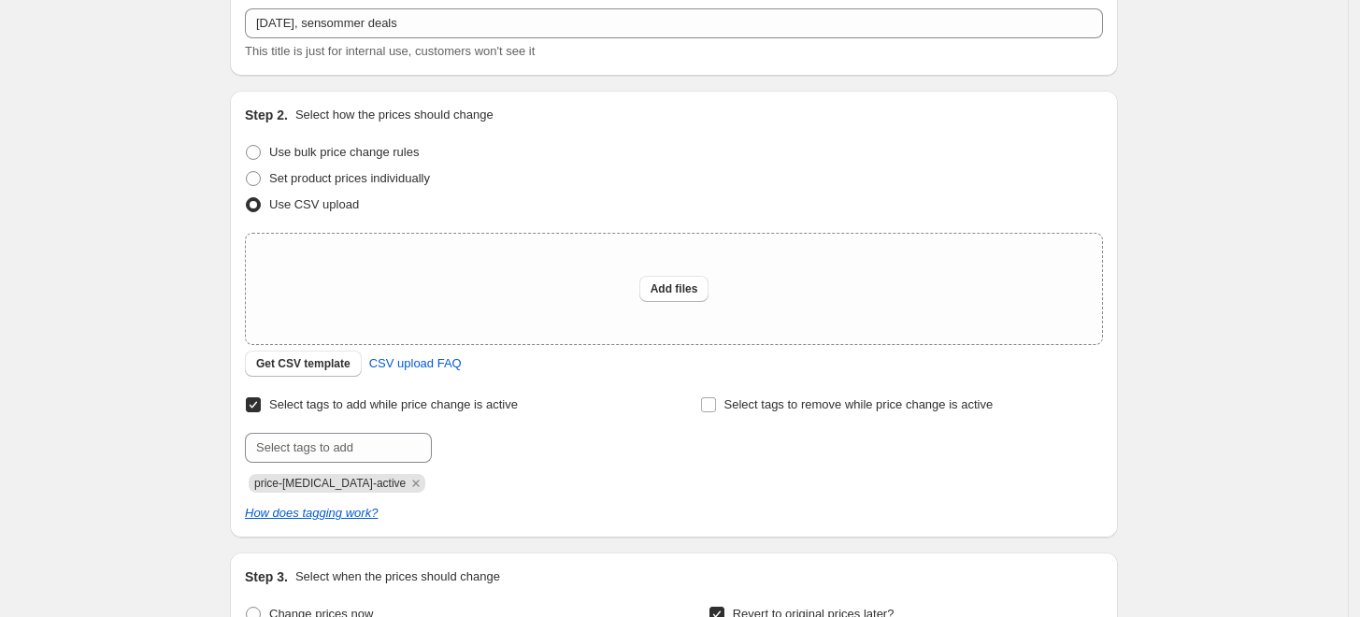
scroll to position [112, 0]
click at [672, 279] on button "Add files" at bounding box center [675, 288] width 70 height 26
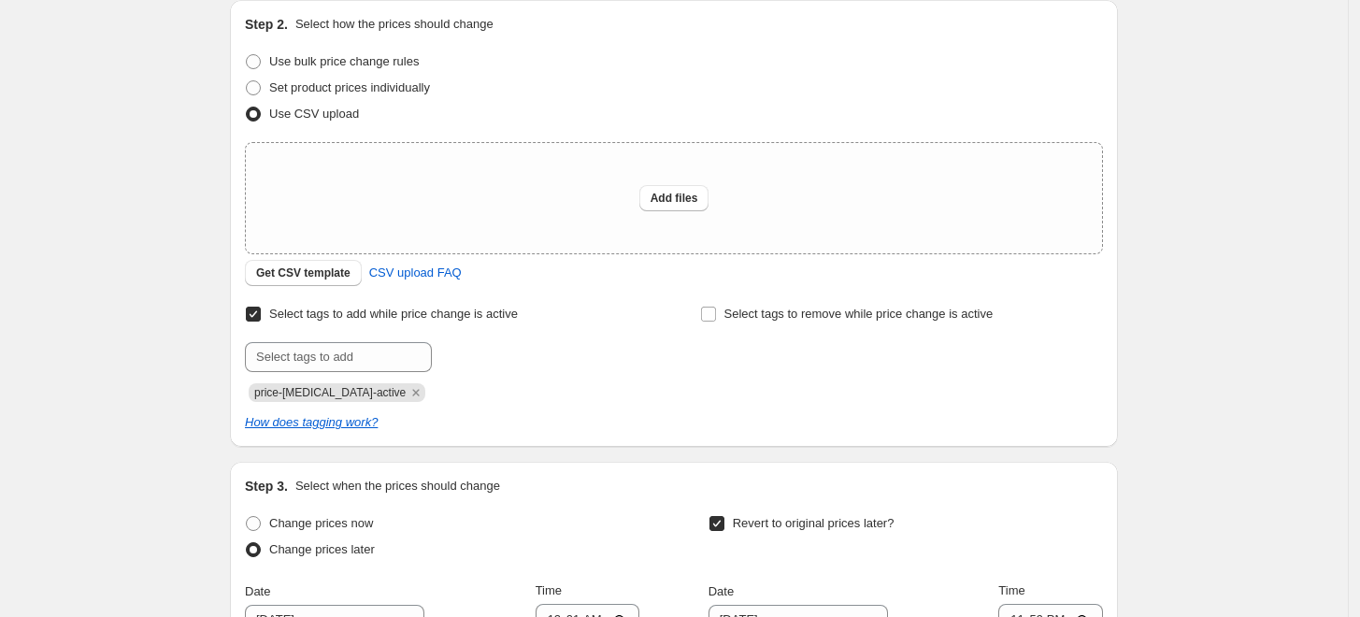
scroll to position [203, 0]
click at [217, 209] on div "Create new price [MEDICAL_DATA]. This page is ready Create new price [MEDICAL_D…" at bounding box center [674, 426] width 933 height 1258
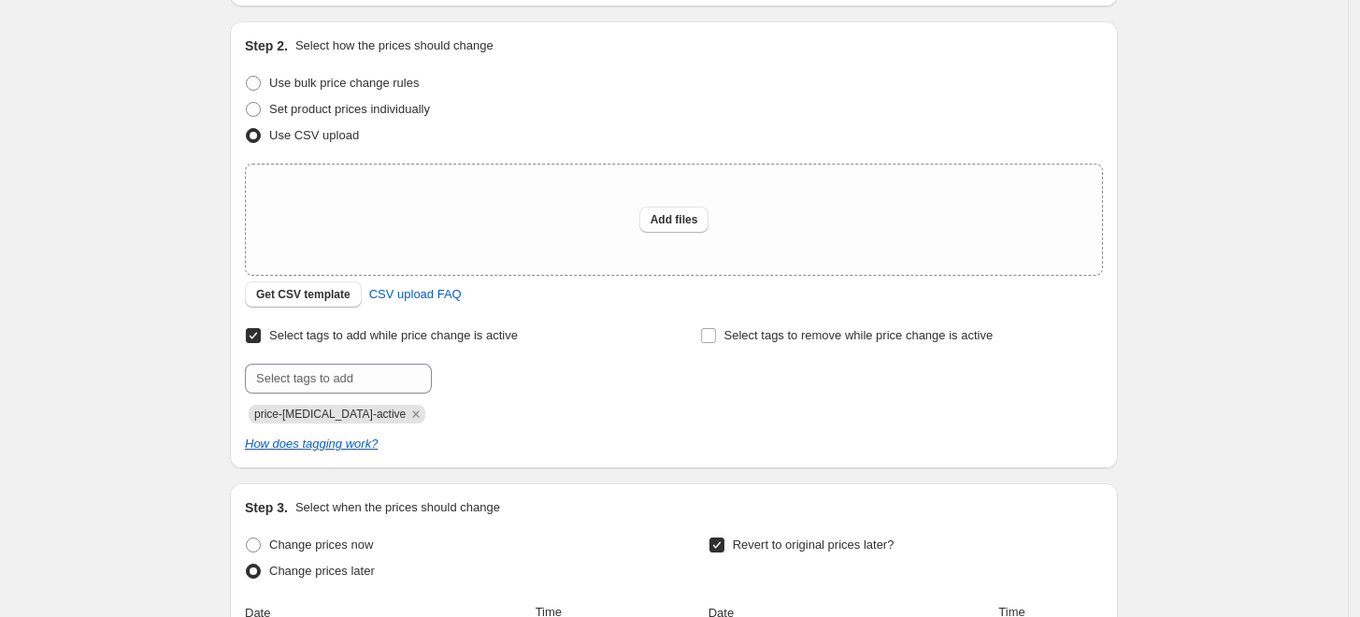
scroll to position [154, 0]
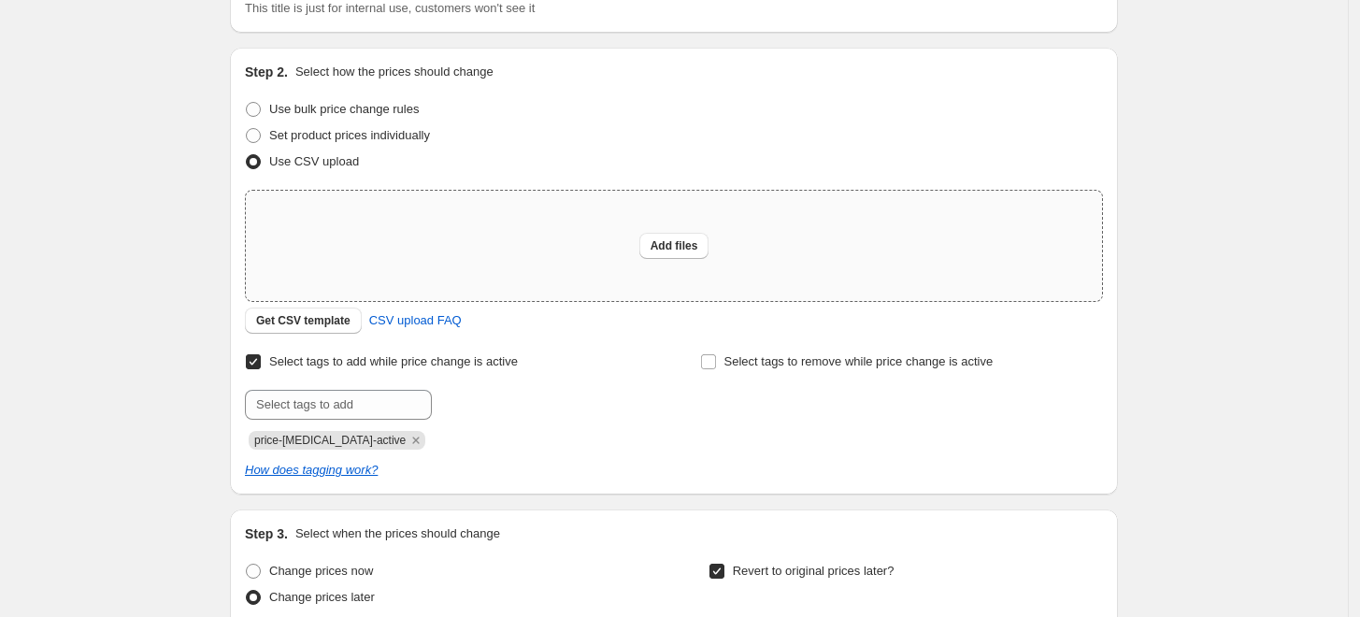
click at [584, 238] on div "Add files" at bounding box center [674, 246] width 856 height 110
type input "C:\fakepath\sensommertilbud-se-bulk.csv"
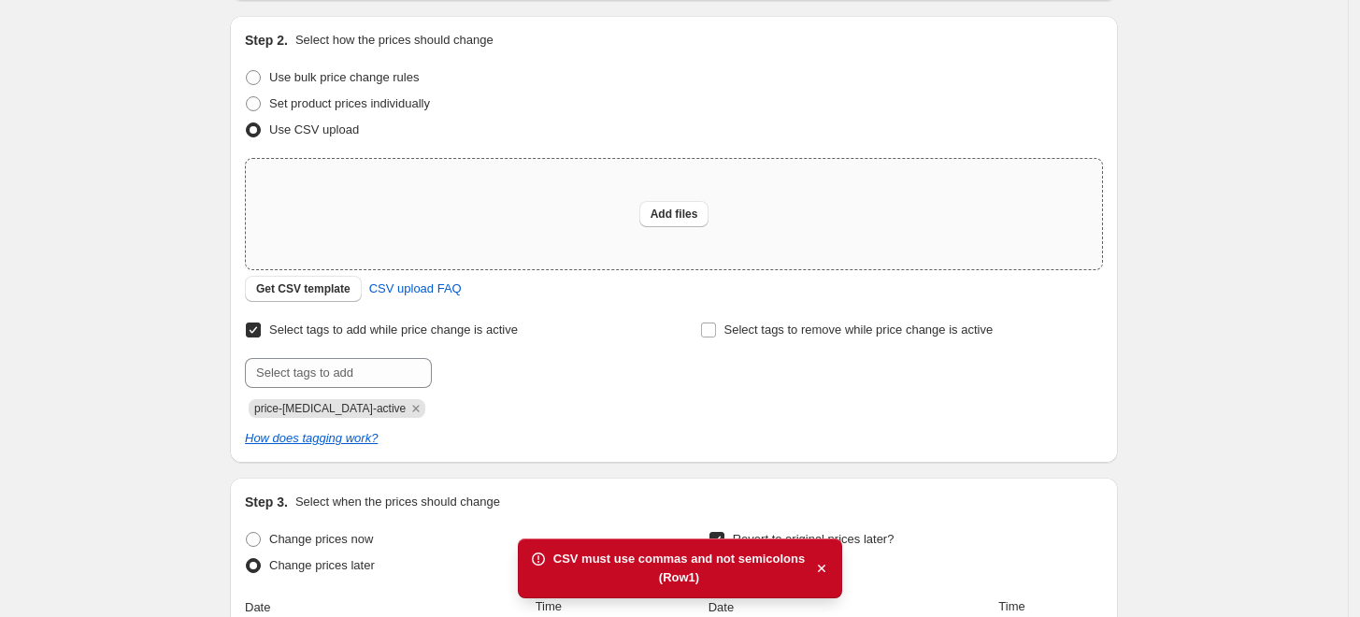
scroll to position [189, 0]
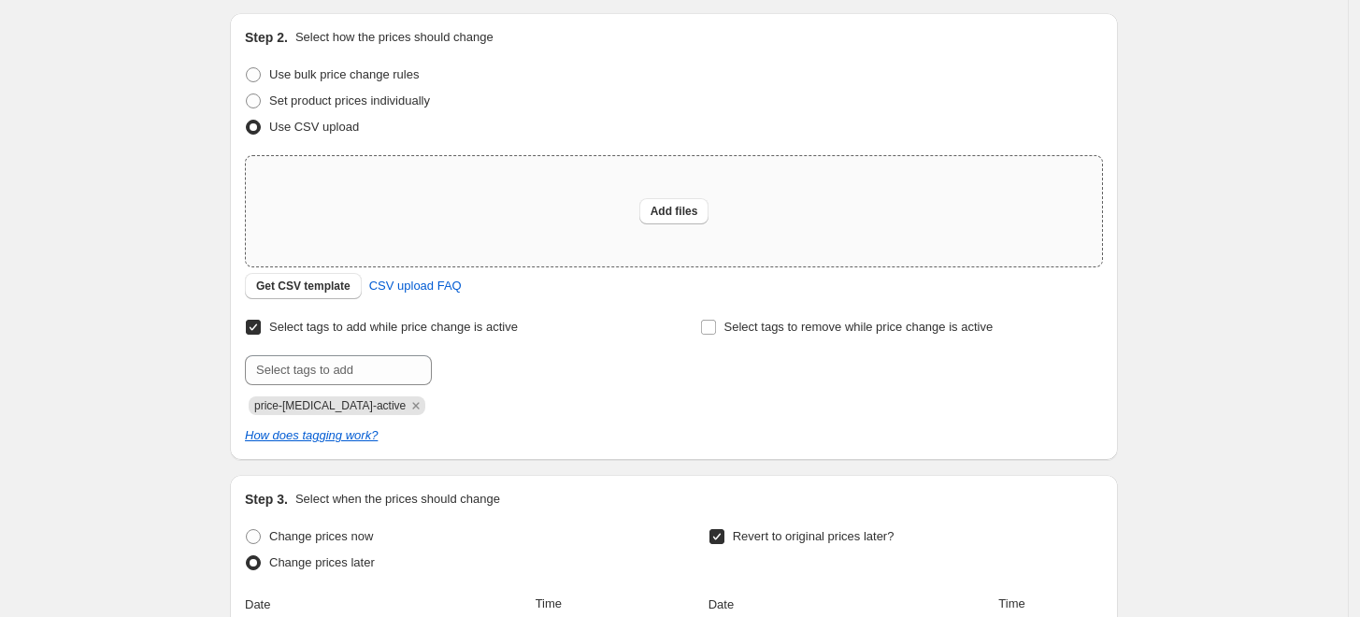
click at [522, 240] on div "Add files" at bounding box center [674, 211] width 856 height 110
type input "C:\fakepath\sensommertilbud-se-bulk.csv"
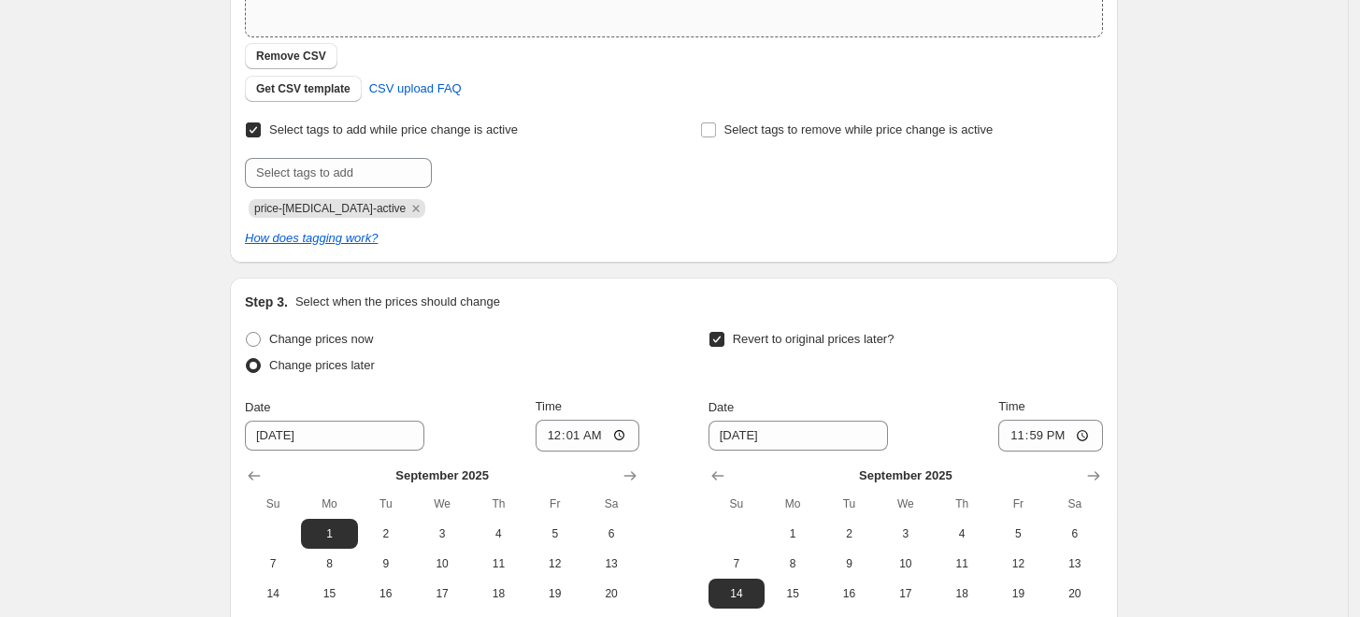
scroll to position [459, 0]
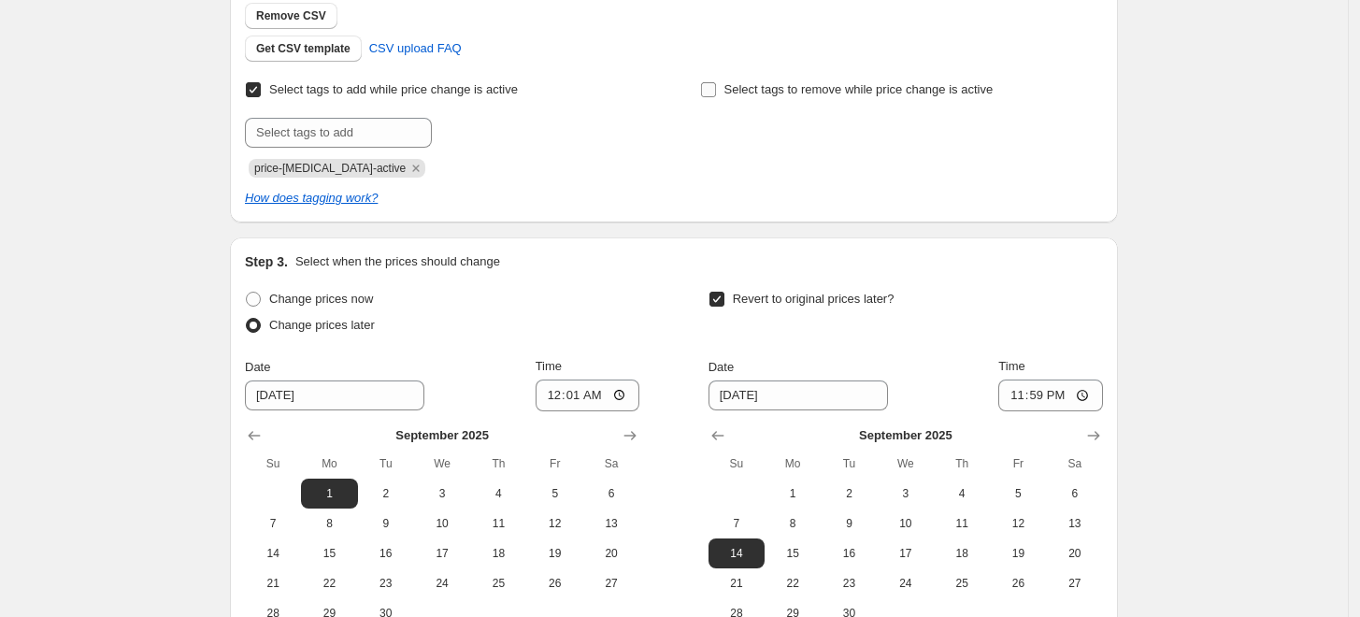
click at [761, 94] on span "Select tags to remove while price change is active" at bounding box center [859, 89] width 269 height 14
click at [716, 94] on input "Select tags to remove while price change is active" at bounding box center [708, 89] width 15 height 15
checkbox input "true"
click at [755, 135] on input "F" at bounding box center [793, 133] width 187 height 30
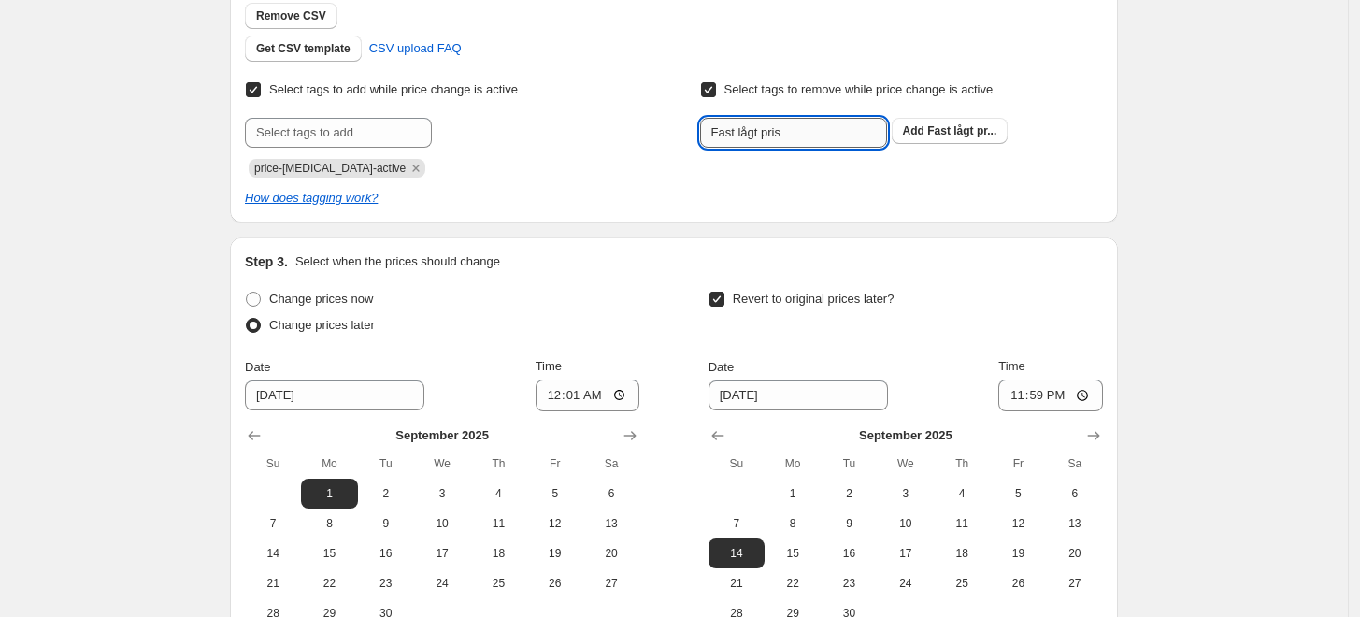
type input "Fast lågt pris"
type input "PIM_staerkpris-se"
click at [637, 133] on div at bounding box center [446, 133] width 403 height 30
click at [842, 131] on input "PIM_staerkpris-se" at bounding box center [793, 133] width 187 height 30
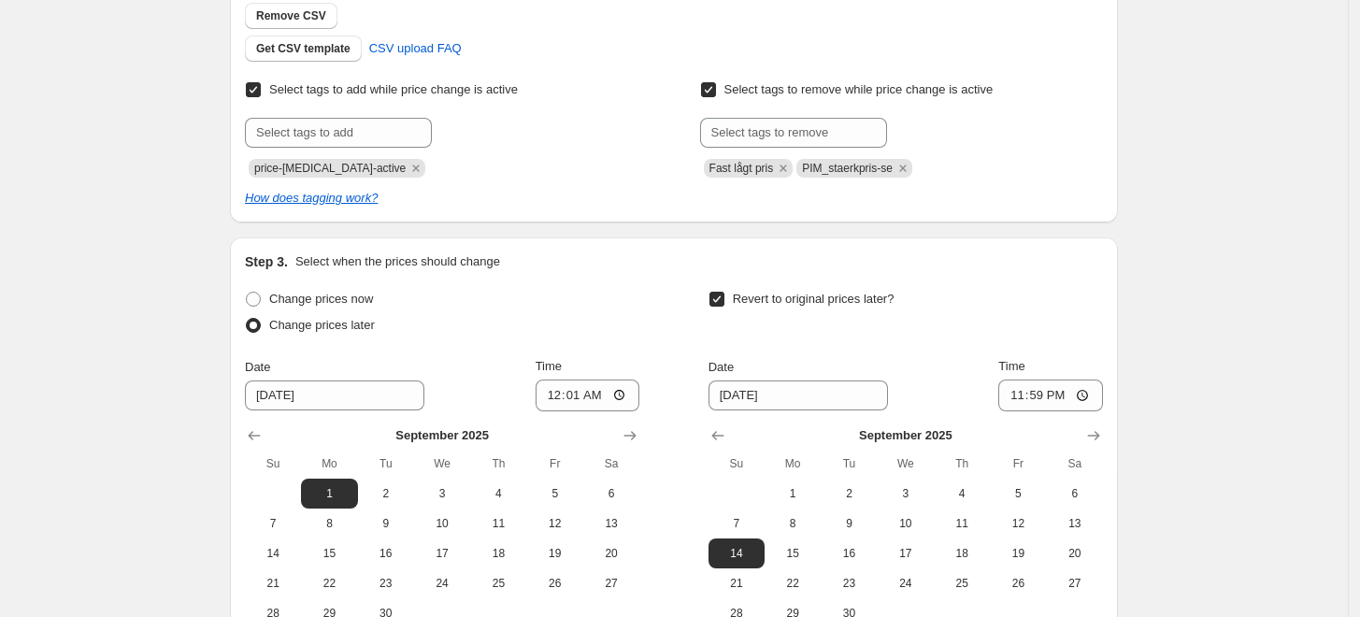
click at [609, 114] on div "Select tags to add while price change is active Submit price-[MEDICAL_DATA]-act…" at bounding box center [446, 127] width 403 height 101
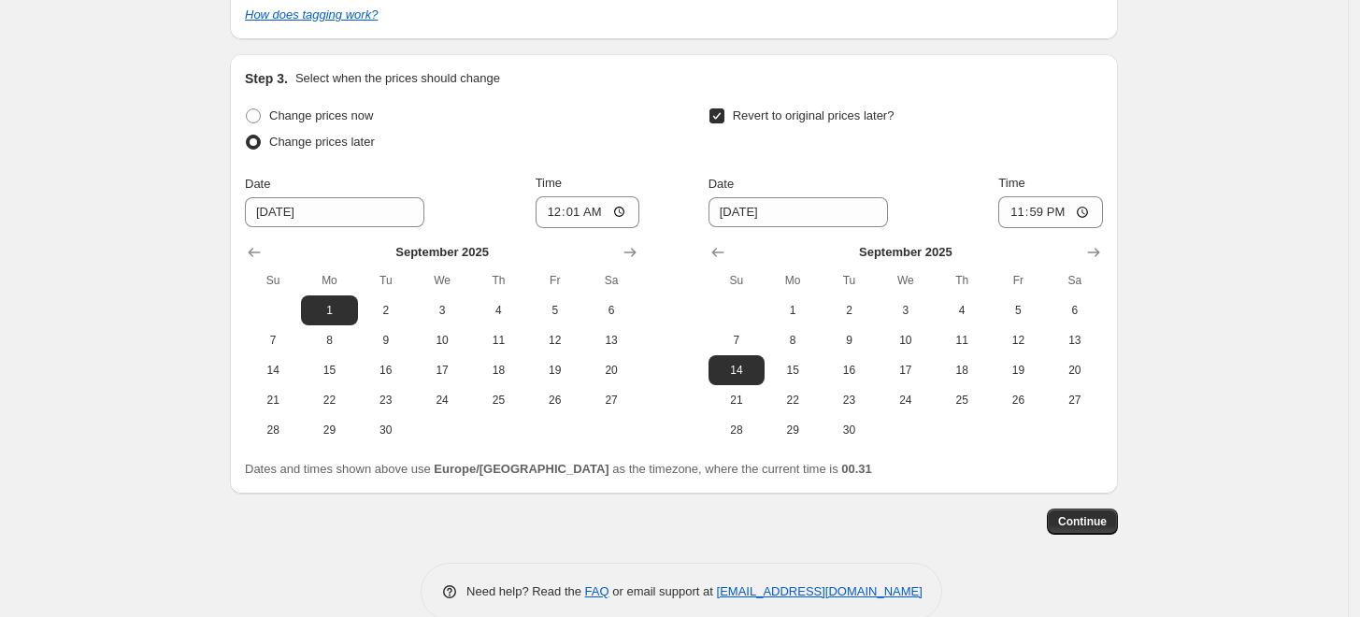
scroll to position [649, 0]
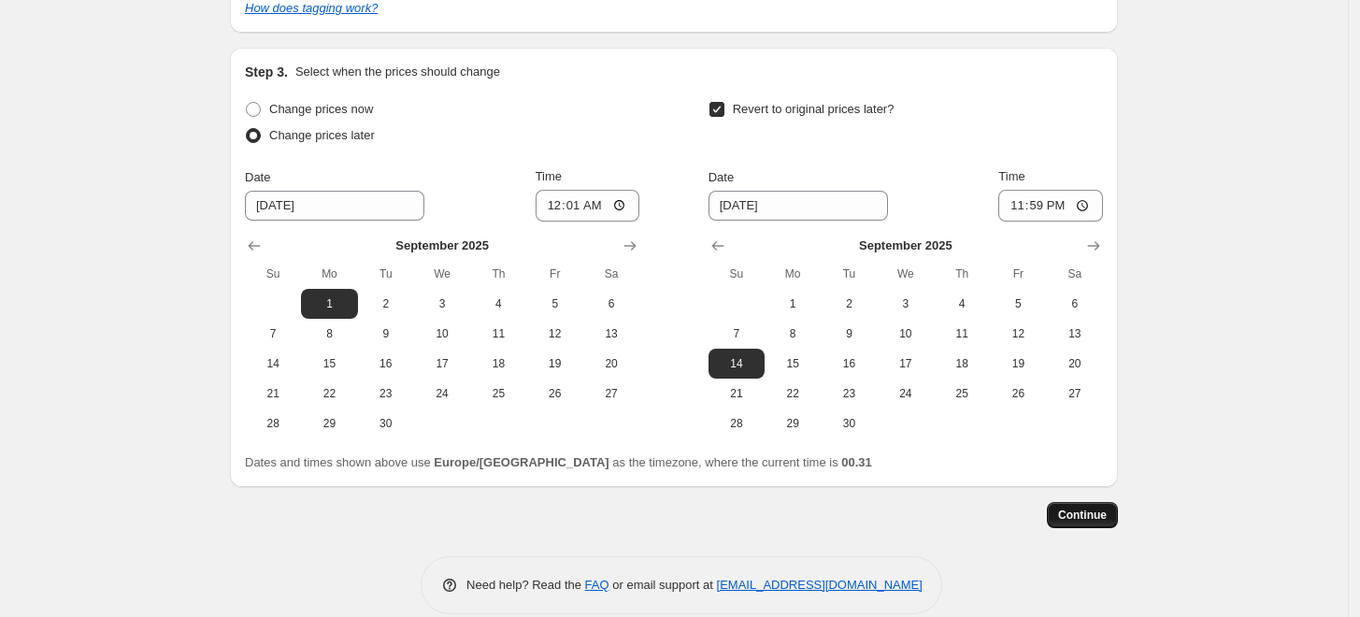
click at [1100, 519] on span "Continue" at bounding box center [1082, 515] width 49 height 15
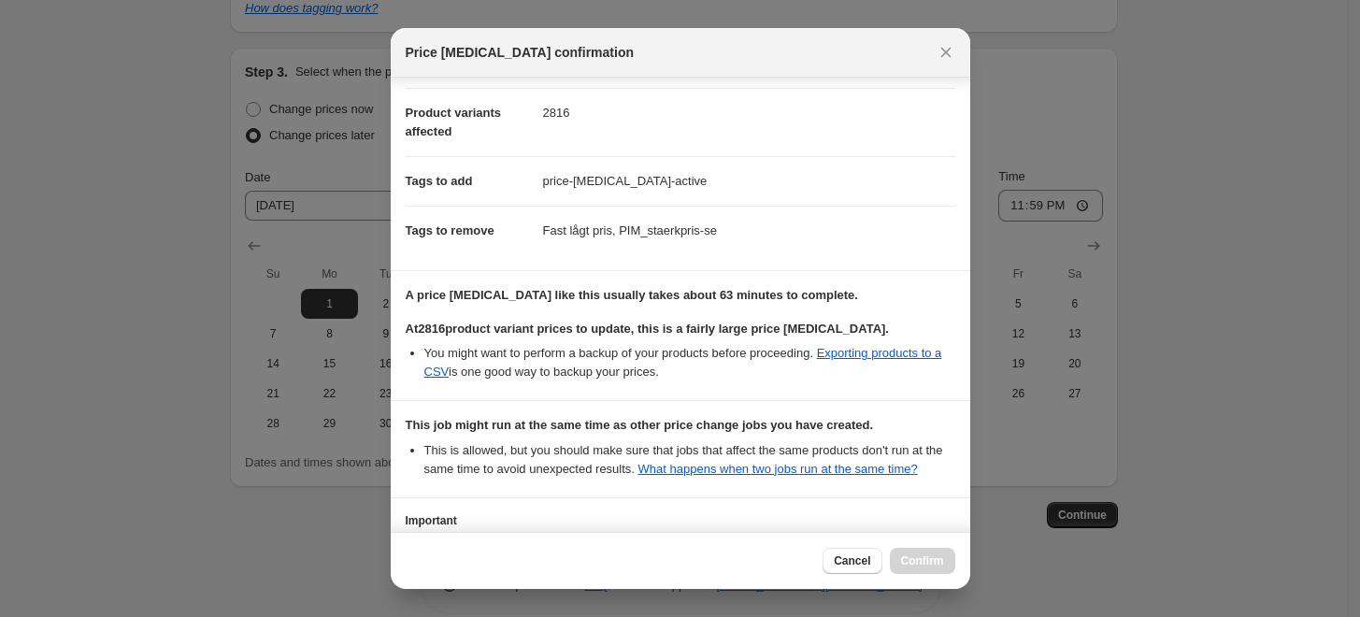
scroll to position [226, 0]
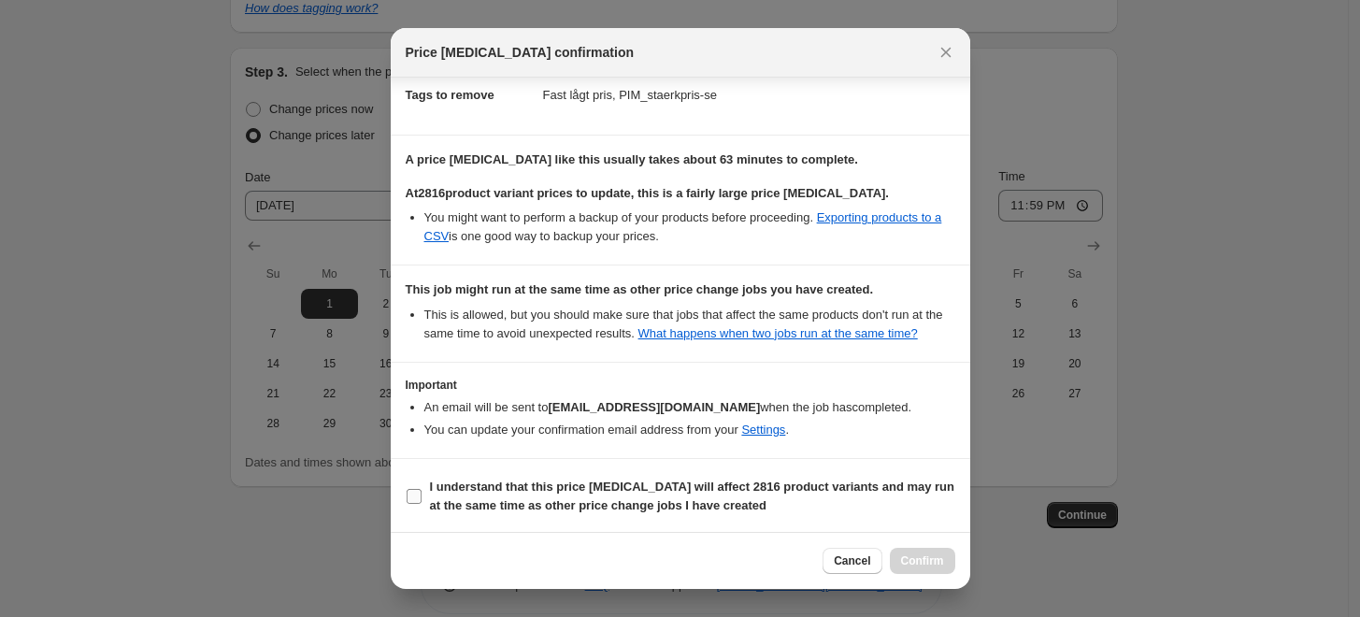
click at [457, 513] on span "I understand that this price [MEDICAL_DATA] will affect 2816 product variants a…" at bounding box center [692, 496] width 525 height 37
click at [422, 504] on input "I understand that this price [MEDICAL_DATA] will affect 2816 product variants a…" at bounding box center [414, 496] width 15 height 15
checkbox input "true"
click at [927, 552] on button "Confirm" at bounding box center [922, 561] width 65 height 26
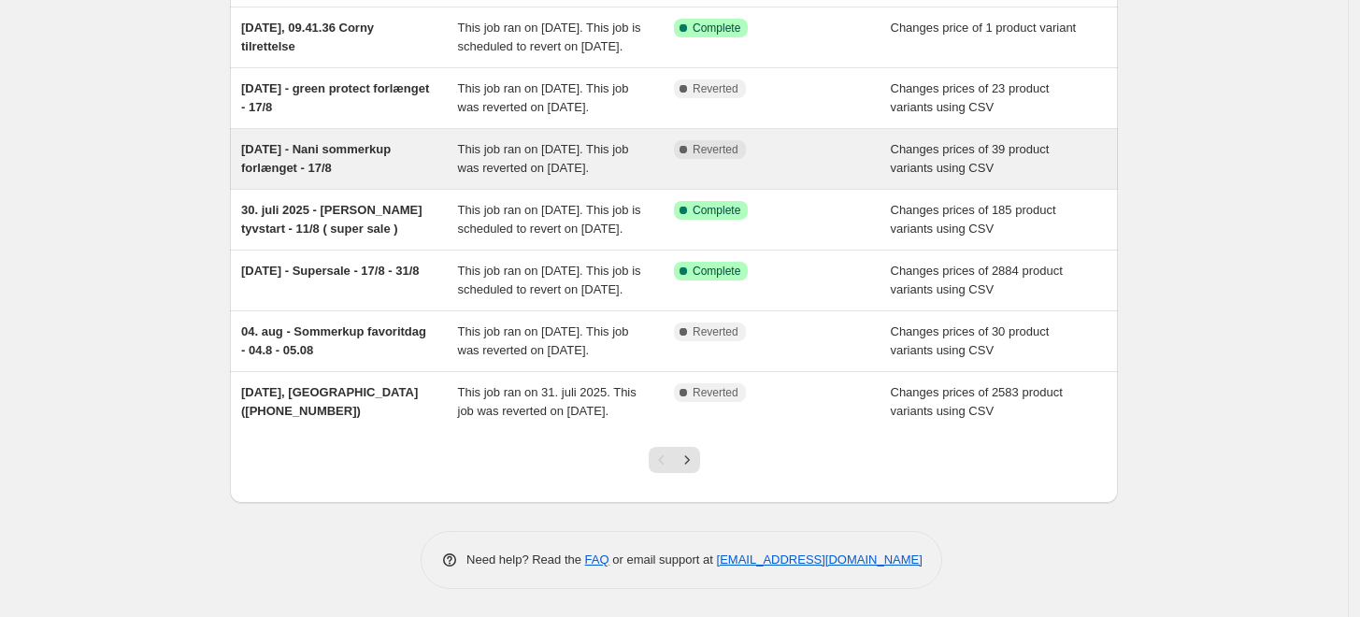
scroll to position [369, 0]
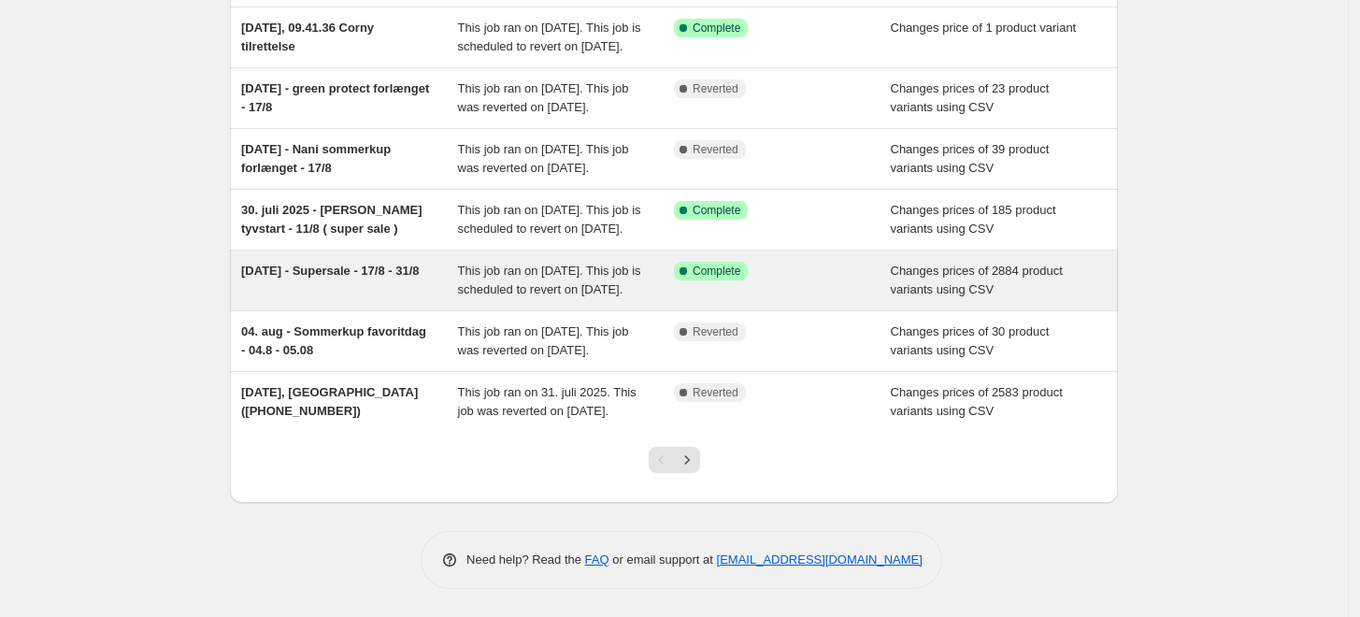
click at [352, 278] on span "[DATE] - Supersale - 17/8 - 31/8" at bounding box center [330, 271] width 179 height 14
